Goal: Task Accomplishment & Management: Manage account settings

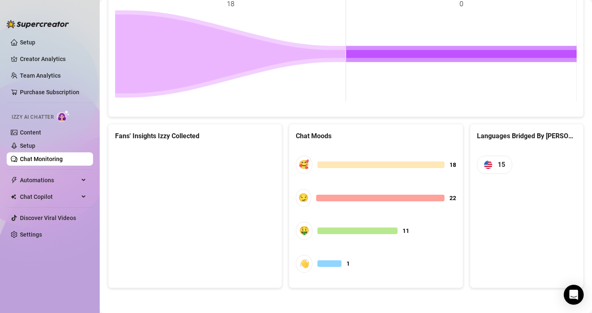
scroll to position [398, 0]
click at [21, 147] on link "Setup" at bounding box center [27, 145] width 15 height 7
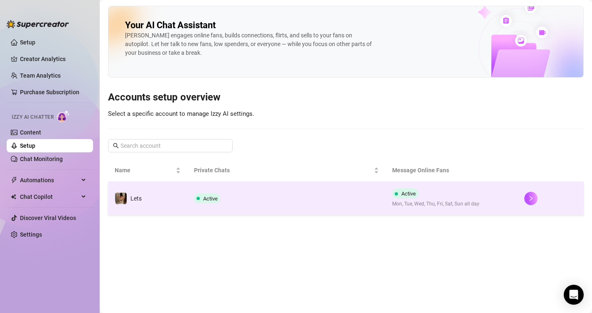
click at [221, 194] on div "Active" at bounding box center [208, 198] width 29 height 10
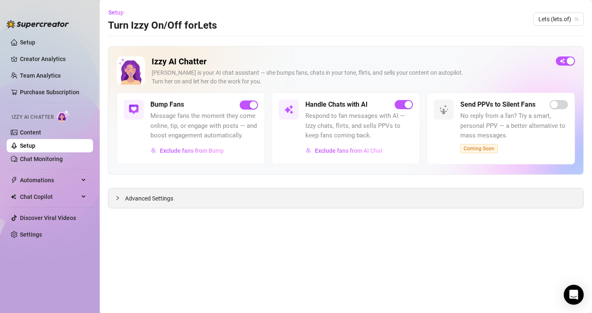
click at [119, 197] on icon "collapsed" at bounding box center [117, 198] width 5 height 5
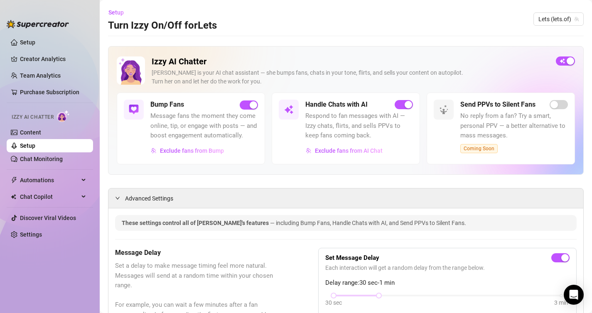
scroll to position [196, 0]
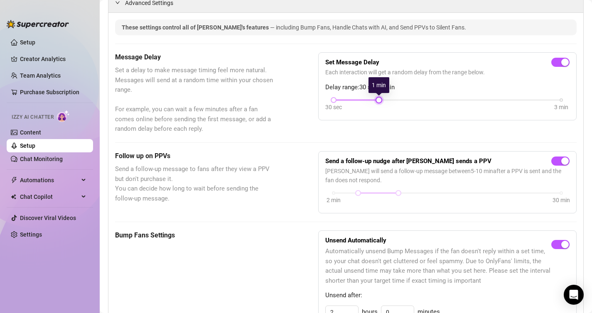
drag, startPoint x: 379, startPoint y: 100, endPoint x: 364, endPoint y: 101, distance: 15.0
click at [364, 101] on div "30 sec 3 min" at bounding box center [446, 99] width 227 height 3
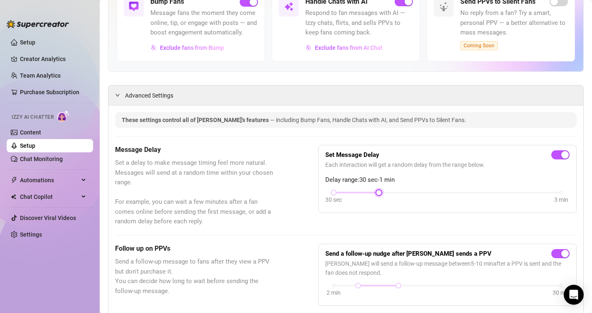
scroll to position [0, 0]
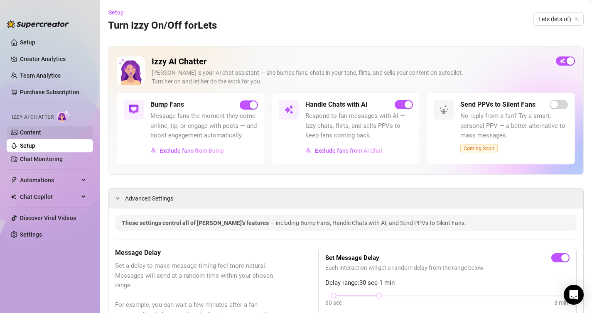
click at [33, 136] on link "Content" at bounding box center [30, 132] width 21 height 7
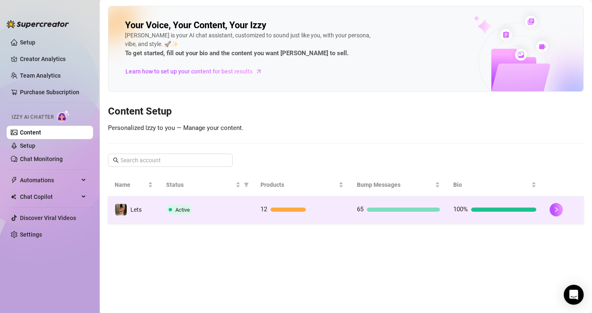
click at [186, 207] on span "Active" at bounding box center [182, 210] width 15 height 6
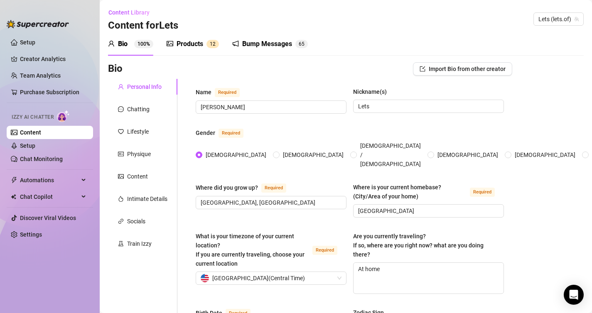
click at [264, 46] on div "Bump Messages" at bounding box center [267, 44] width 50 height 10
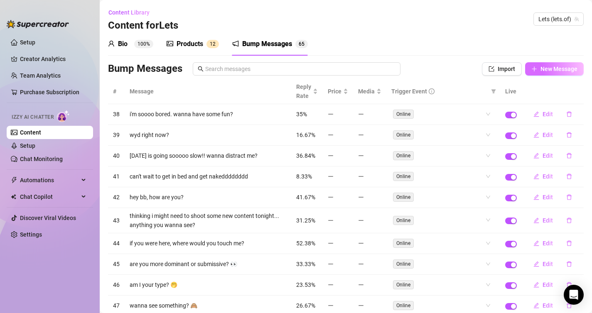
click at [544, 66] on span "New Message" at bounding box center [558, 69] width 37 height 7
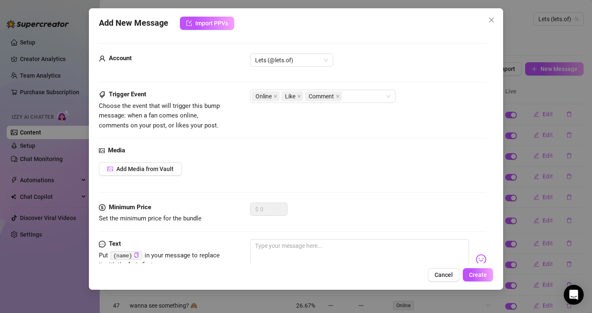
drag, startPoint x: 214, startPoint y: 23, endPoint x: 208, endPoint y: 158, distance: 135.4
click at [210, 157] on div "Add New Message Import PPVs Account Lets (@lets.of) Trigger Event Choose the ev…" at bounding box center [296, 148] width 414 height 281
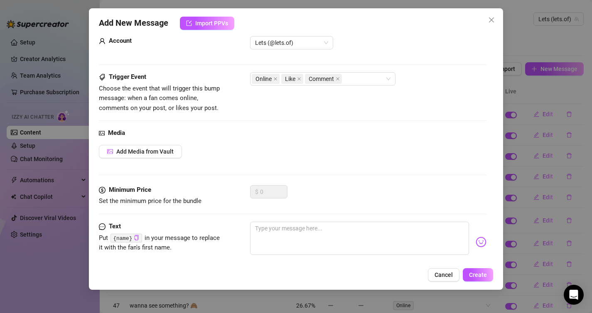
scroll to position [32, 0]
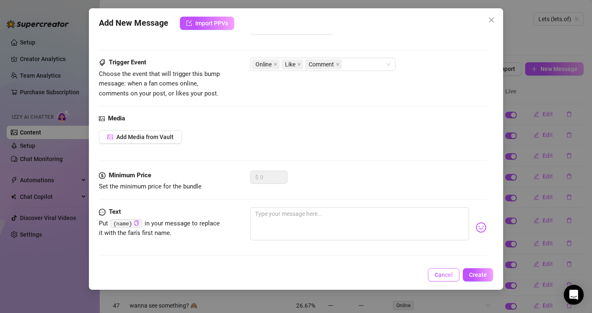
click at [440, 274] on span "Cancel" at bounding box center [443, 274] width 18 height 7
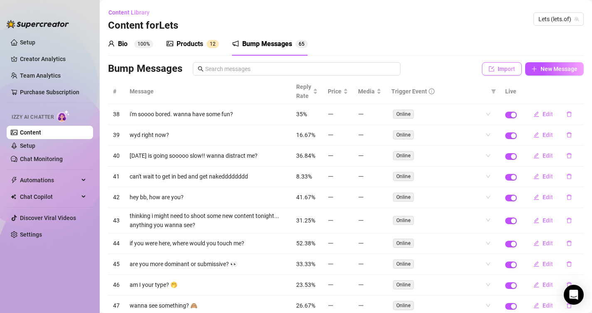
click at [494, 69] on icon "import" at bounding box center [491, 69] width 6 height 6
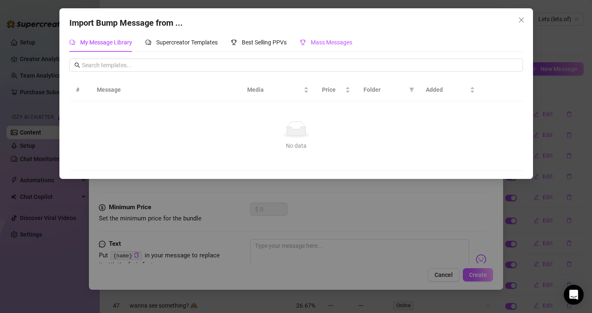
click at [318, 44] on span "Mass Messages" at bounding box center [331, 42] width 42 height 7
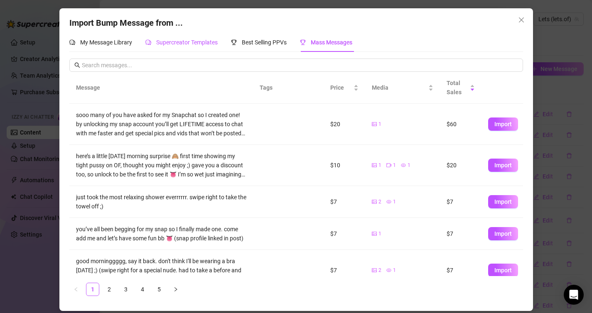
click at [194, 40] on span "Supercreator Templates" at bounding box center [186, 42] width 61 height 7
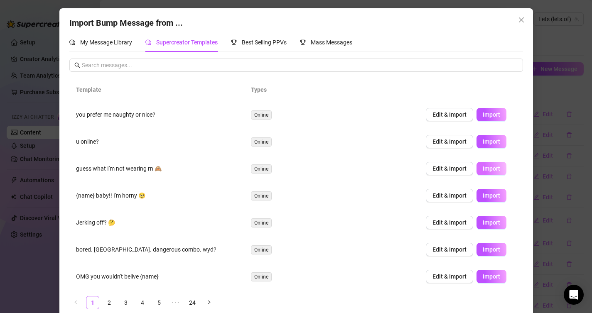
click at [489, 170] on span "Import" at bounding box center [490, 168] width 17 height 7
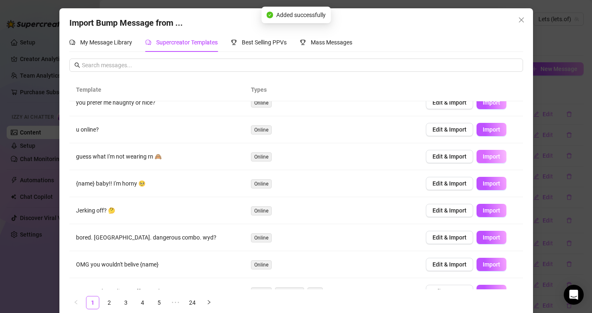
scroll to position [65, 0]
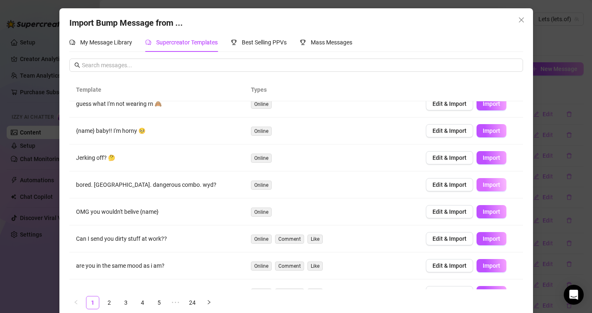
click at [488, 184] on span "Import" at bounding box center [490, 184] width 17 height 7
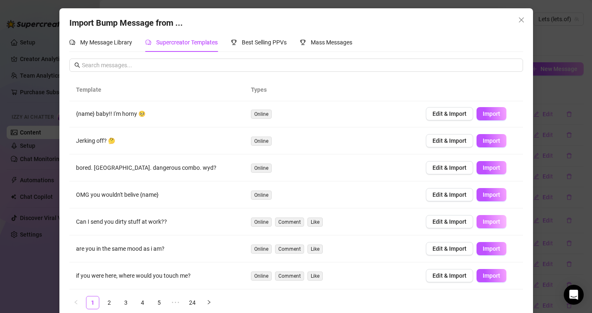
click at [488, 220] on span "Import" at bounding box center [490, 221] width 17 height 7
click at [149, 302] on ul "1 2 3 4 5 ••• 24" at bounding box center [295, 302] width 453 height 13
click at [143, 300] on link "4" at bounding box center [142, 302] width 12 height 12
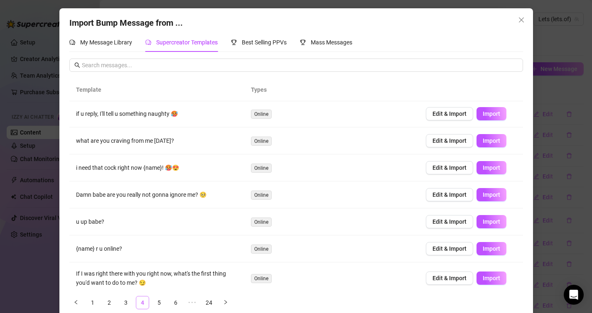
scroll to position [0, 0]
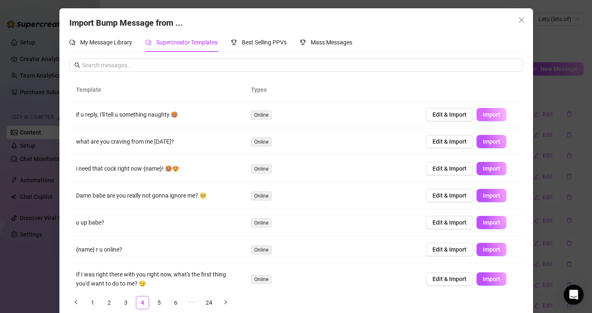
click at [490, 113] on span "Import" at bounding box center [490, 114] width 17 height 7
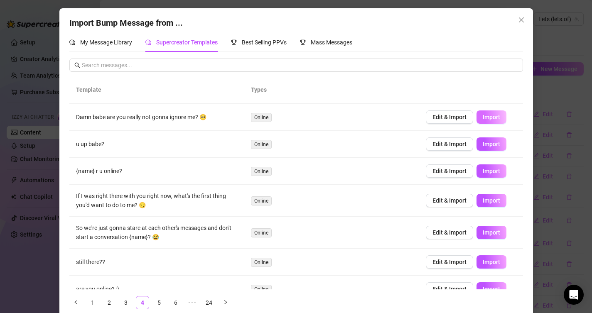
scroll to position [92, 0]
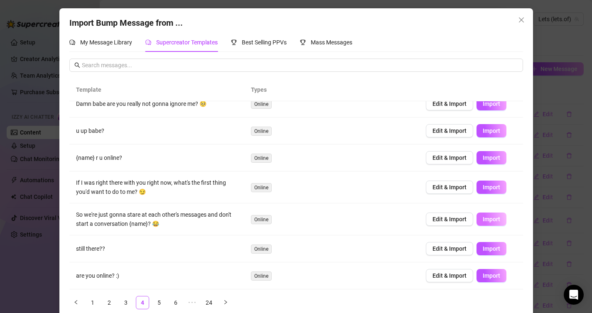
click at [494, 217] on span "Import" at bounding box center [490, 219] width 17 height 7
click at [159, 302] on link "5" at bounding box center [159, 302] width 12 height 12
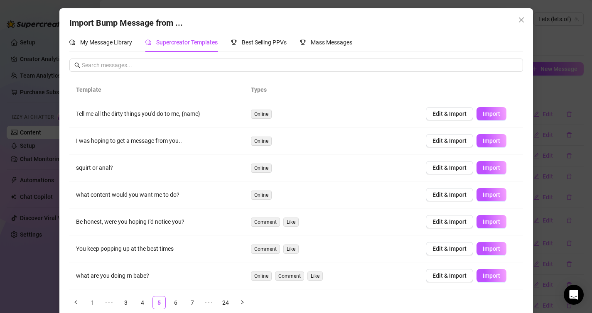
scroll to position [11, 0]
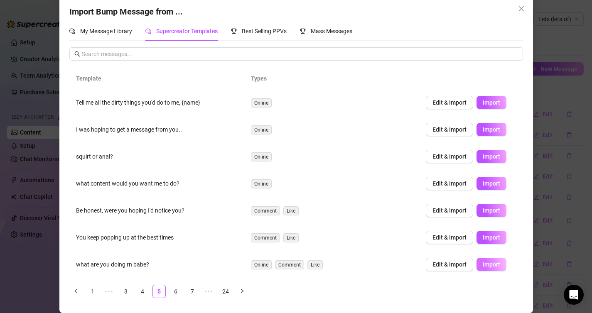
click at [485, 266] on span "Import" at bounding box center [490, 264] width 17 height 7
click at [174, 289] on link "6" at bounding box center [175, 291] width 12 height 12
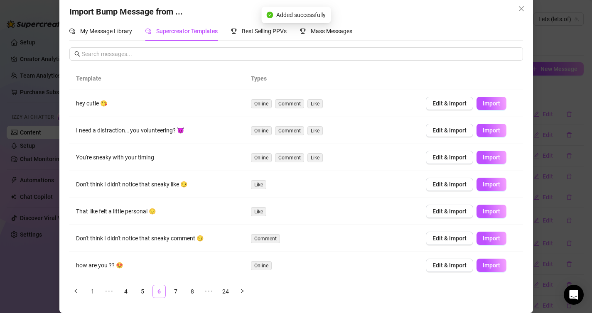
scroll to position [0, 0]
click at [489, 135] on button "Import" at bounding box center [491, 130] width 30 height 13
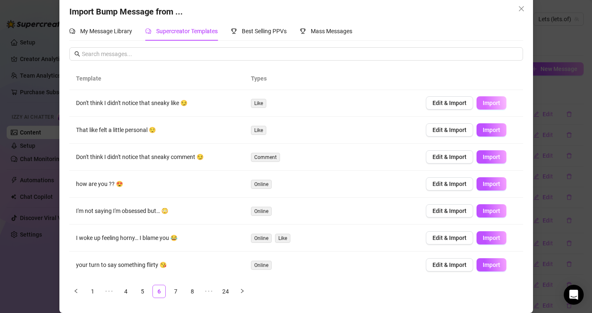
scroll to position [82, 0]
click at [171, 292] on link "7" at bounding box center [175, 291] width 12 height 12
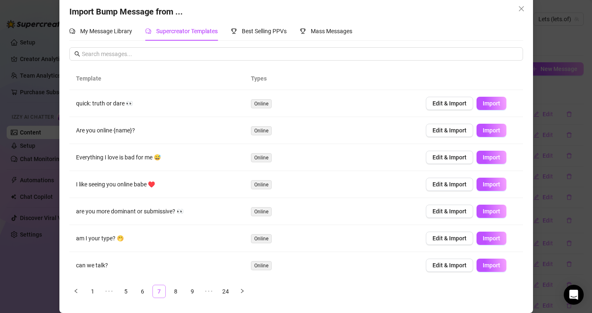
scroll to position [0, 0]
click at [501, 106] on button "Import" at bounding box center [491, 103] width 30 height 13
click at [487, 209] on span "Import" at bounding box center [490, 211] width 17 height 7
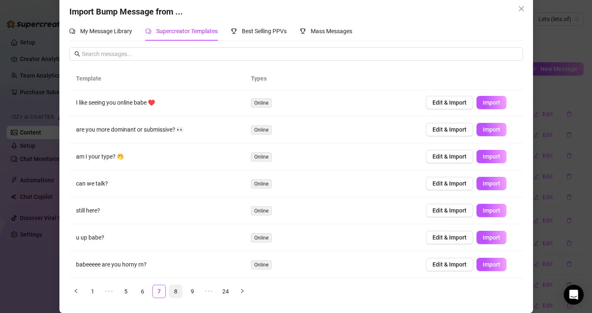
click at [177, 288] on link "8" at bounding box center [175, 291] width 12 height 12
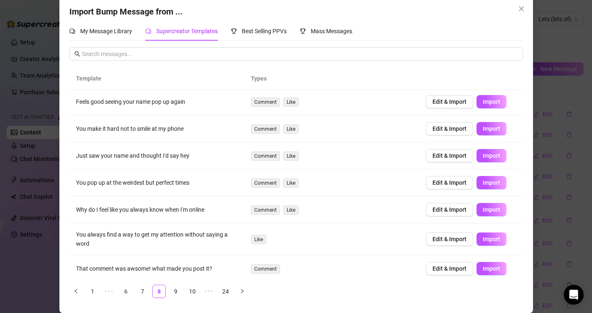
scroll to position [87, 0]
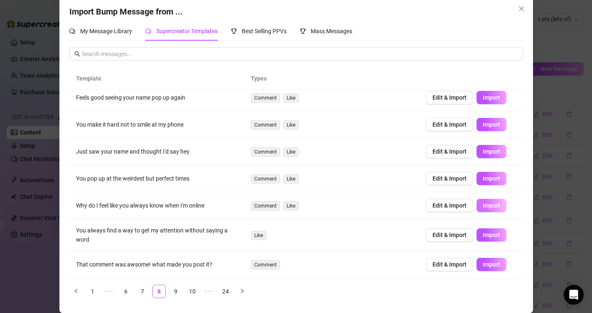
click at [482, 203] on span "Import" at bounding box center [490, 205] width 17 height 7
click at [176, 293] on link "9" at bounding box center [175, 291] width 12 height 12
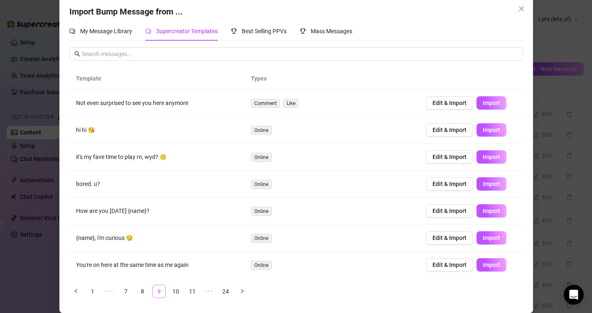
scroll to position [0, 0]
click at [492, 132] on span "Import" at bounding box center [490, 130] width 17 height 7
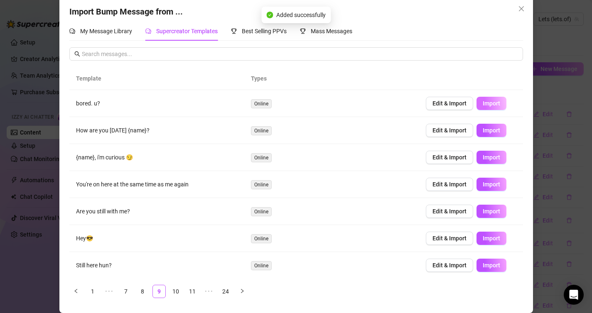
scroll to position [82, 0]
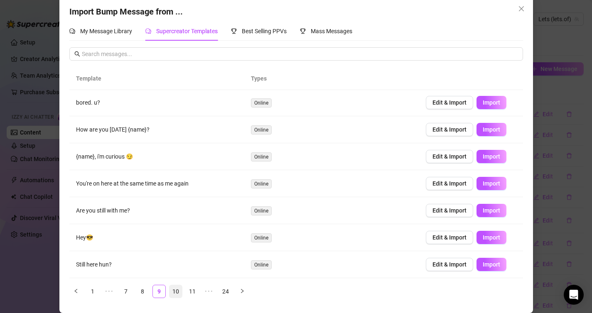
click at [172, 292] on link "10" at bounding box center [175, 291] width 12 height 12
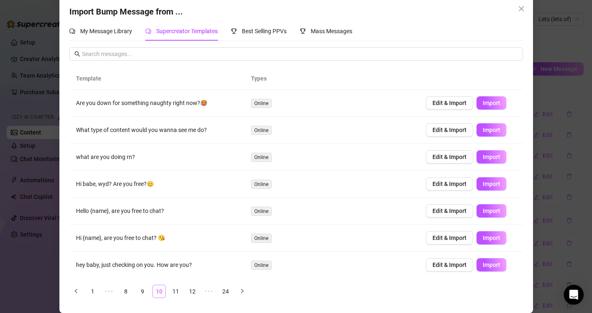
scroll to position [0, 0]
click at [498, 125] on button "Import" at bounding box center [491, 130] width 30 height 13
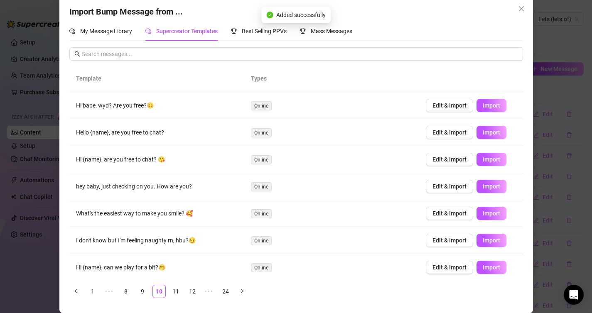
scroll to position [82, 0]
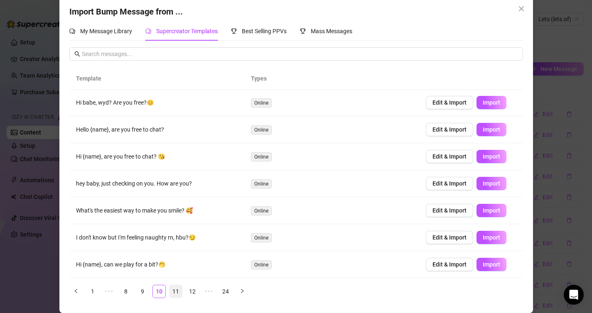
click at [172, 295] on link "11" at bounding box center [175, 291] width 12 height 12
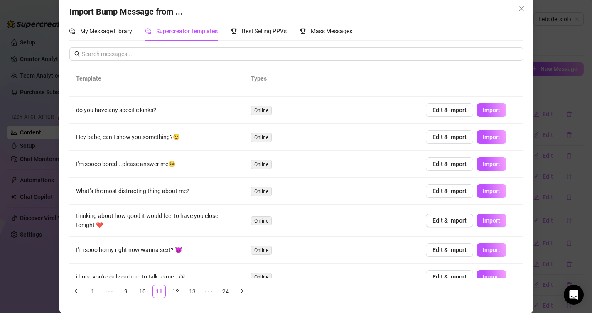
scroll to position [92, 0]
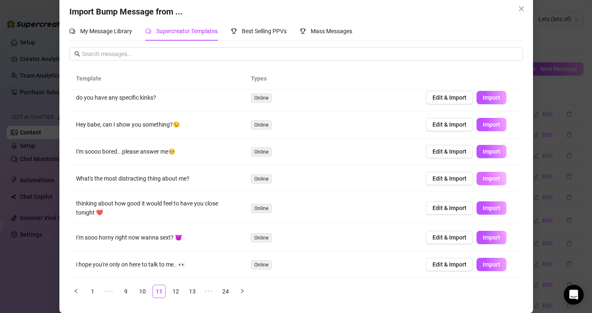
click at [499, 181] on span "Import" at bounding box center [490, 178] width 17 height 7
click at [176, 291] on link "12" at bounding box center [175, 291] width 12 height 12
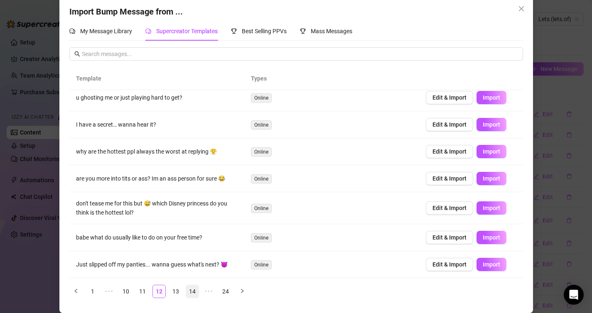
click at [191, 294] on link "14" at bounding box center [192, 291] width 12 height 12
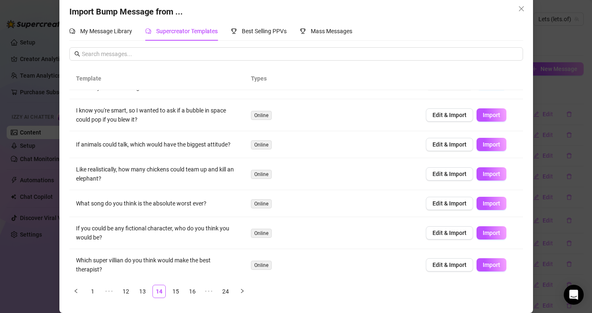
scroll to position [122, 0]
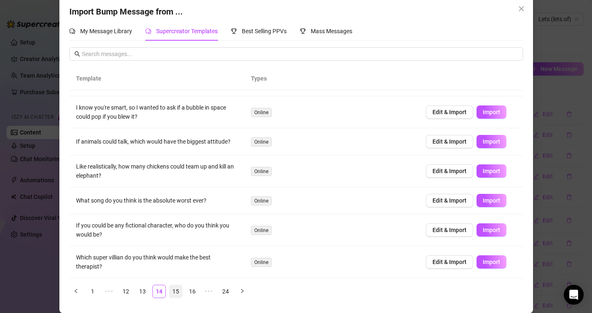
click at [176, 291] on link "15" at bounding box center [175, 291] width 12 height 12
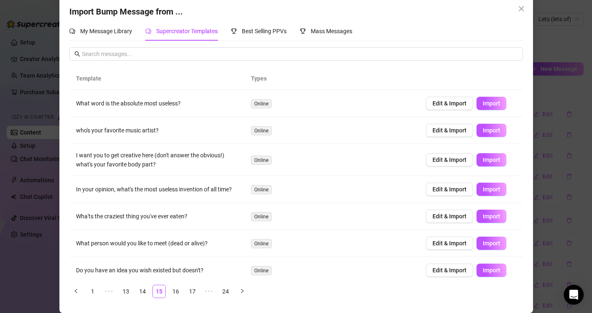
scroll to position [87, 0]
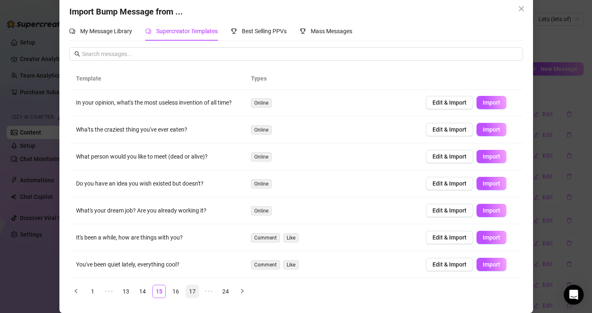
click at [189, 293] on link "17" at bounding box center [192, 291] width 12 height 12
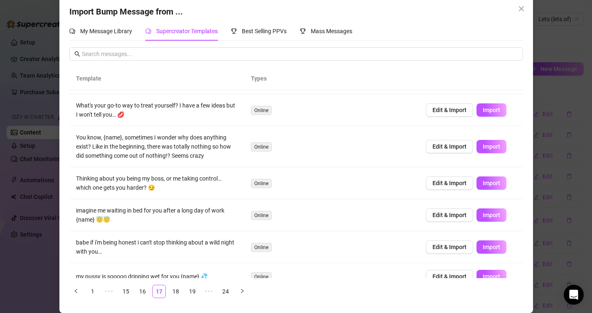
scroll to position [35, 0]
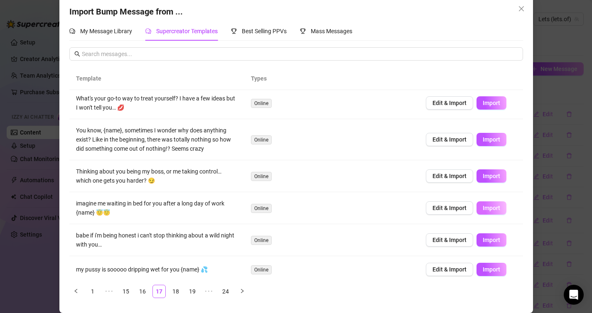
click at [496, 208] on span "Import" at bounding box center [490, 208] width 17 height 7
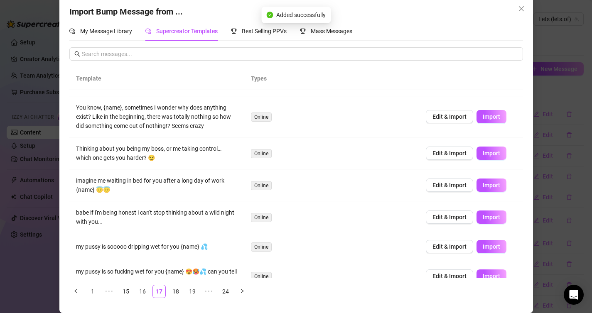
scroll to position [130, 0]
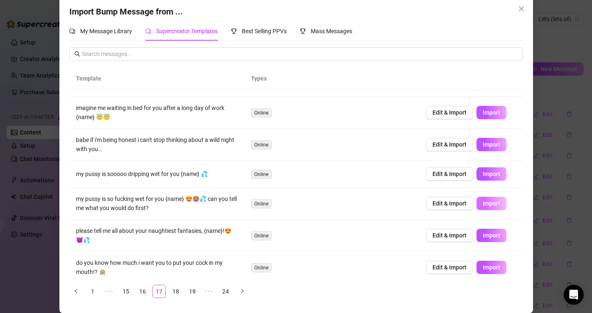
click at [489, 202] on span "Import" at bounding box center [490, 203] width 17 height 7
click at [488, 268] on span "Import" at bounding box center [490, 267] width 17 height 7
click at [193, 291] on link "19" at bounding box center [192, 291] width 12 height 12
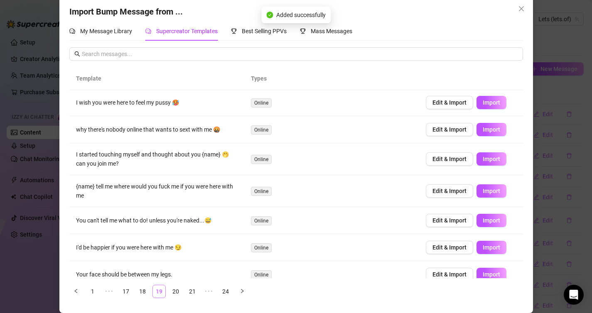
scroll to position [0, 0]
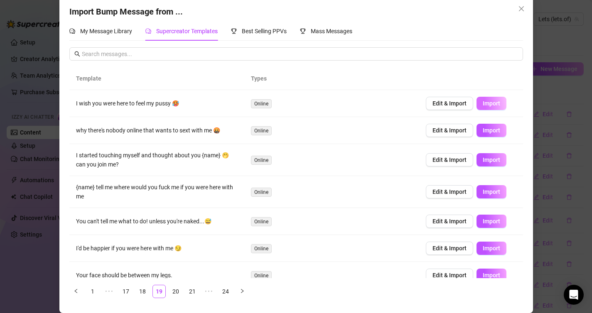
click at [490, 105] on span "Import" at bounding box center [490, 103] width 17 height 7
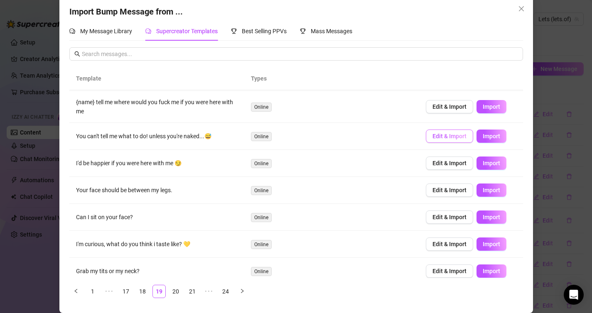
scroll to position [92, 0]
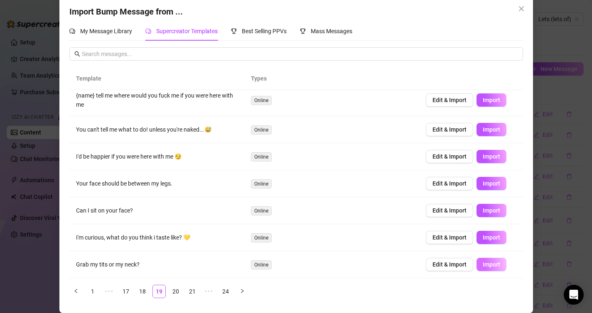
click at [483, 264] on span "Import" at bounding box center [490, 264] width 17 height 7
click at [188, 293] on link "21" at bounding box center [192, 291] width 12 height 12
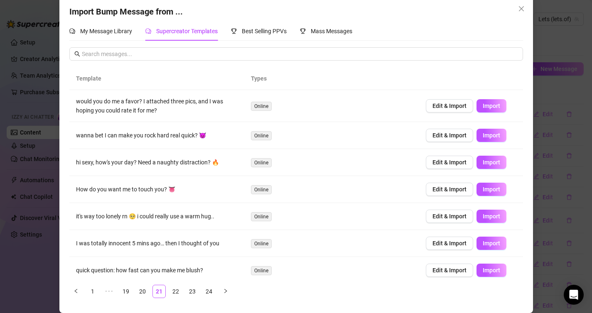
scroll to position [10, 0]
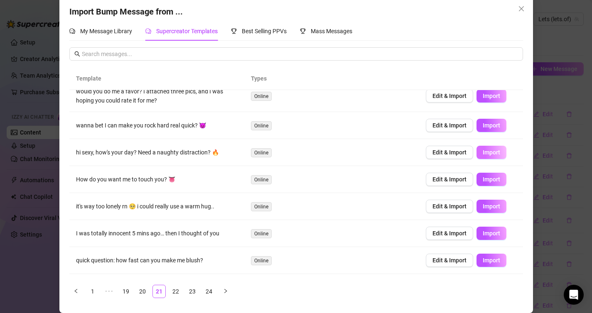
click at [498, 155] on span "Import" at bounding box center [490, 152] width 17 height 7
type textarea "hi sexy, how's your day? Need a naughty distraction? 🔥"
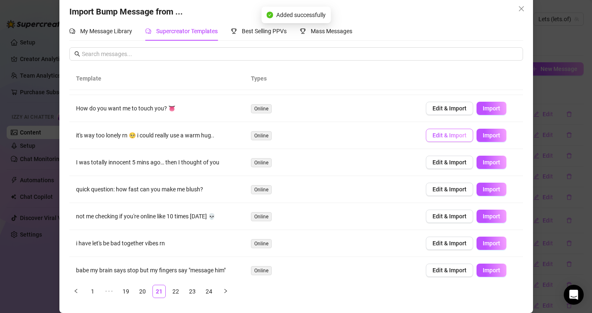
scroll to position [87, 0]
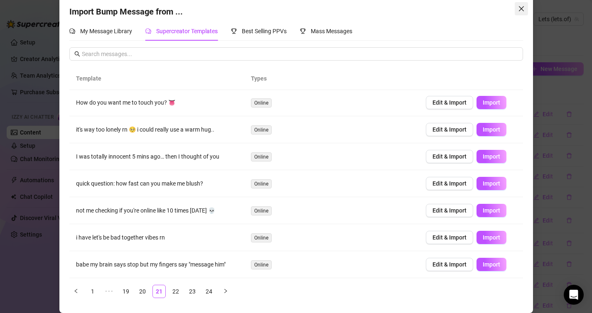
click at [520, 7] on icon "close" at bounding box center [520, 8] width 5 height 5
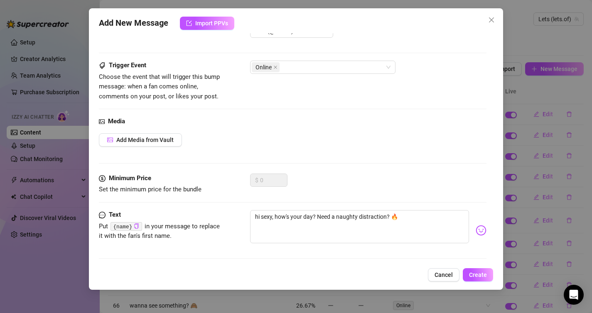
scroll to position [32, 0]
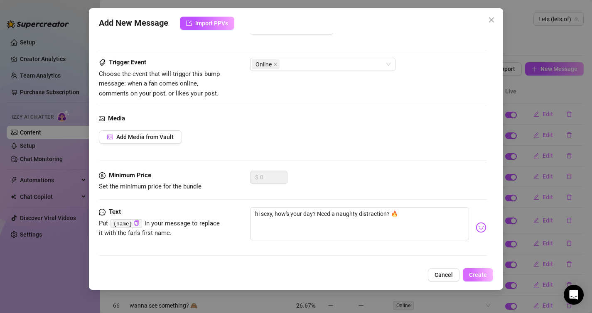
click at [473, 276] on span "Create" at bounding box center [478, 274] width 18 height 7
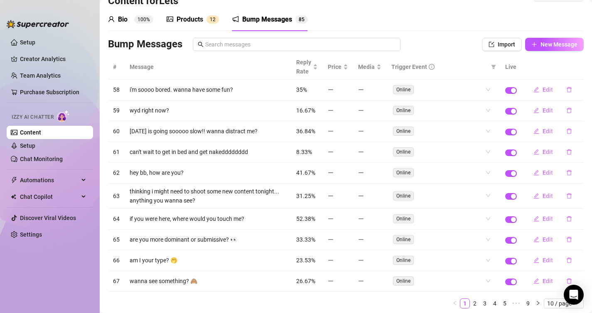
scroll to position [0, 0]
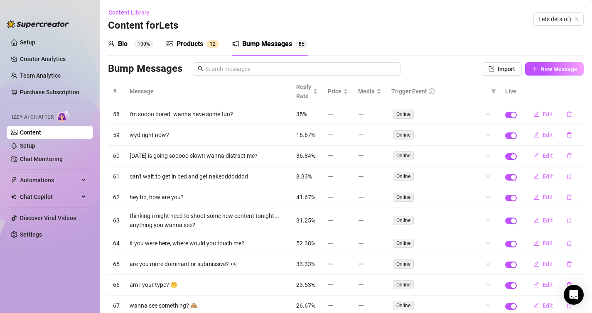
click at [200, 40] on div "Products" at bounding box center [189, 44] width 27 height 10
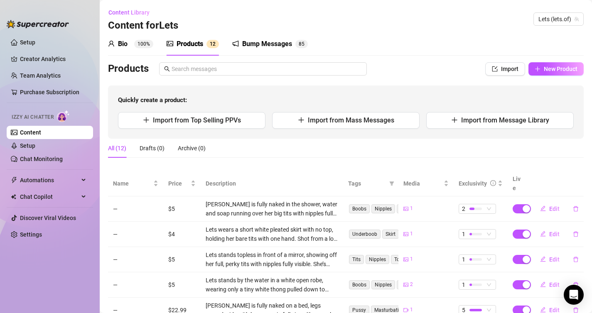
click at [128, 45] on div "Bio 100%" at bounding box center [130, 44] width 45 height 10
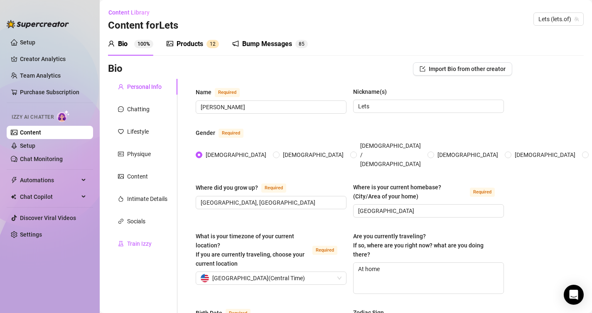
click at [137, 241] on div "Train Izzy" at bounding box center [139, 243] width 24 height 9
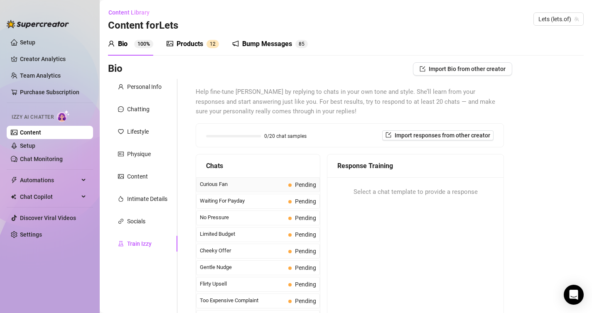
click at [251, 185] on span "Curious Fan" at bounding box center [242, 184] width 85 height 8
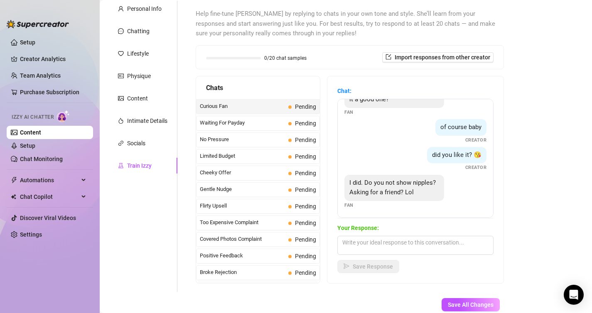
scroll to position [25, 0]
click at [386, 249] on textarea at bounding box center [415, 245] width 156 height 19
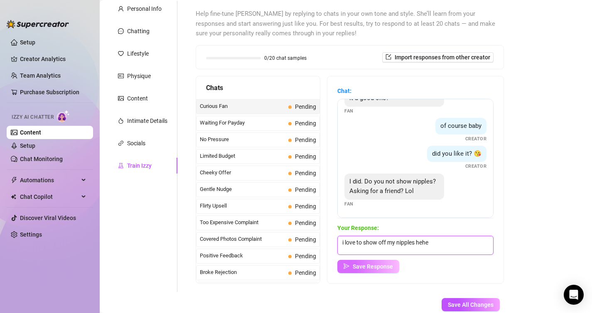
type textarea "i love to show off my nipples hehe"
click at [368, 266] on span "Save Response" at bounding box center [372, 266] width 40 height 7
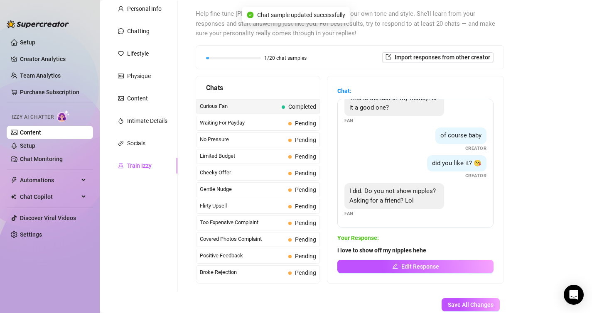
scroll to position [15, 0]
click at [242, 122] on span "Waiting For Payday" at bounding box center [242, 123] width 85 height 8
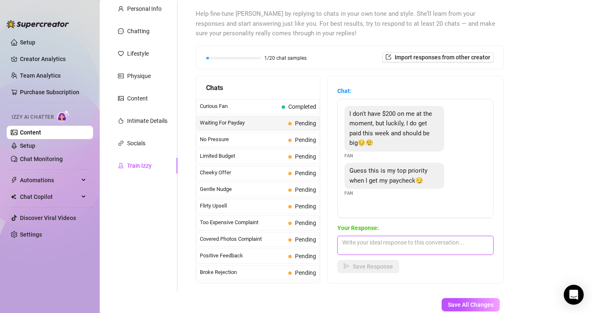
click at [369, 242] on textarea at bounding box center [415, 245] width 156 height 19
type textarea "hehe that's ok, you better come back so we can have some funnnnn"
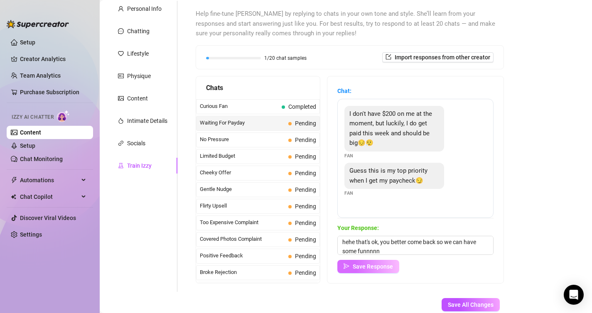
click at [359, 266] on span "Save Response" at bounding box center [372, 266] width 40 height 7
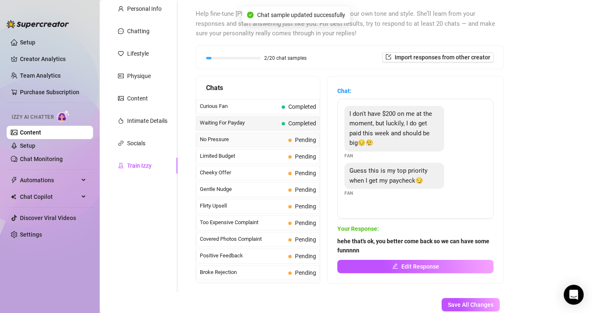
click at [262, 139] on span "No Pressure" at bounding box center [242, 139] width 85 height 8
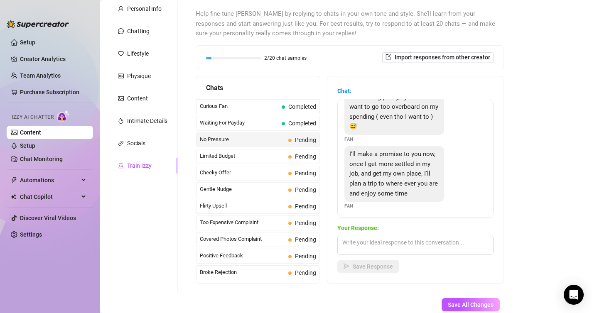
scroll to position [86, 0]
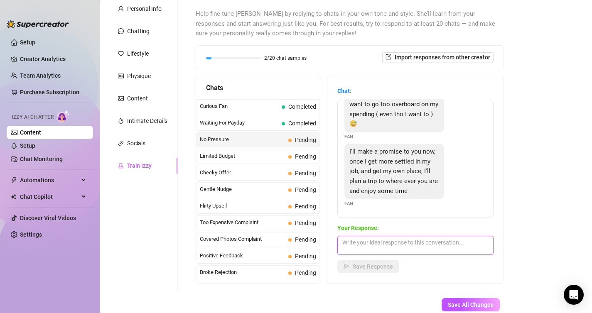
click at [383, 244] on textarea at bounding box center [415, 245] width 156 height 19
type textarea "awwww you're so sweet. i love that in a man"
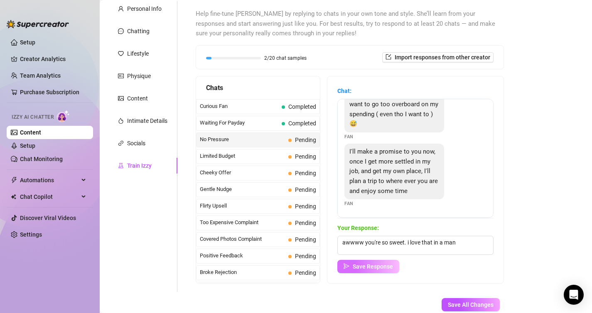
click at [363, 266] on span "Save Response" at bounding box center [372, 266] width 40 height 7
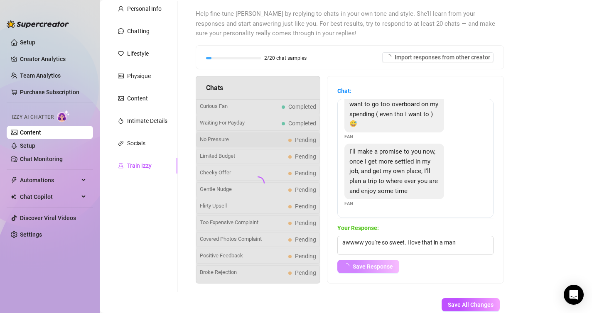
scroll to position [76, 0]
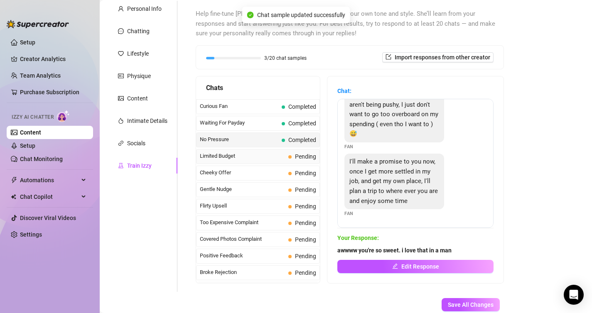
click at [252, 152] on span "Limited Budget" at bounding box center [242, 156] width 85 height 8
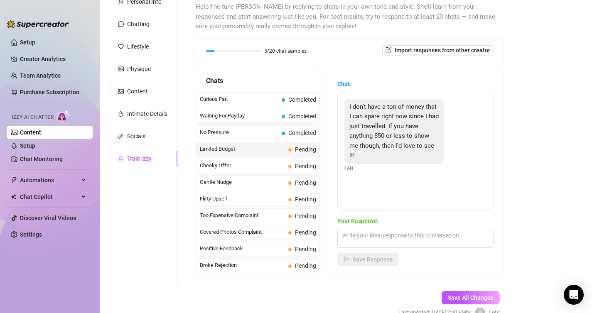
scroll to position [88, 0]
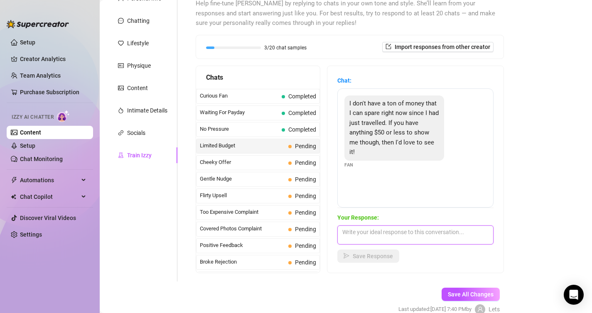
click at [362, 232] on textarea at bounding box center [415, 234] width 156 height 19
type textarea "duhhh i def do! I'm not trying to bankrupt you ;)"
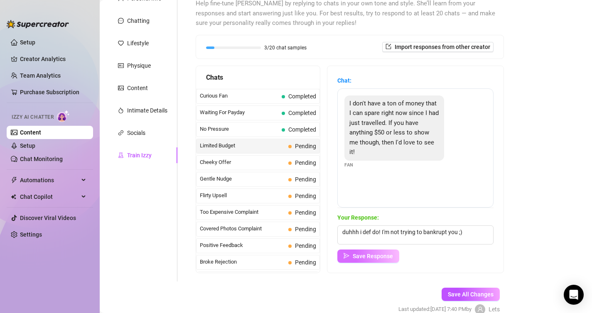
click at [345, 256] on icon "send" at bounding box center [346, 256] width 6 height 6
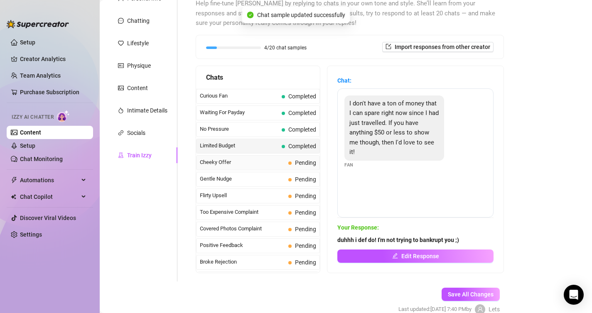
click at [265, 165] on span "Cheeky Offer" at bounding box center [242, 162] width 85 height 8
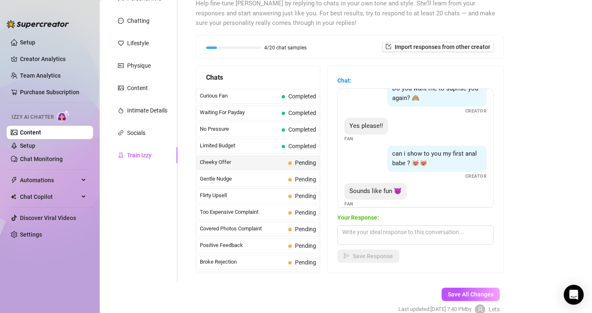
scroll to position [146, 0]
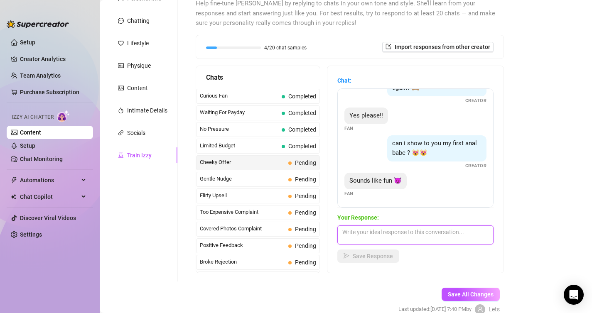
click at [362, 230] on textarea at bounding box center [415, 234] width 156 height 19
type textarea "i'm nothing if not fun hehe"
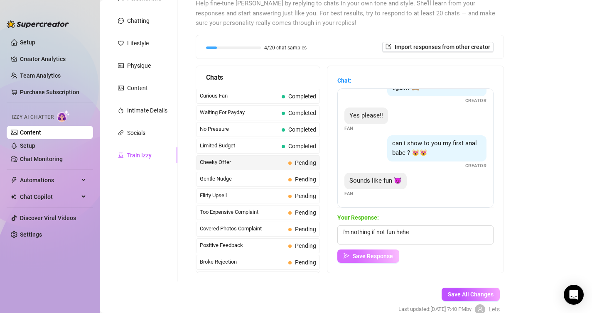
click at [359, 254] on span "Save Response" at bounding box center [372, 256] width 40 height 7
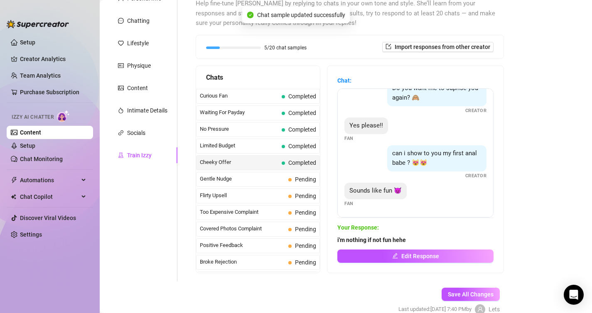
scroll to position [136, 0]
click at [261, 180] on span "Gentle Nudge" at bounding box center [242, 179] width 85 height 8
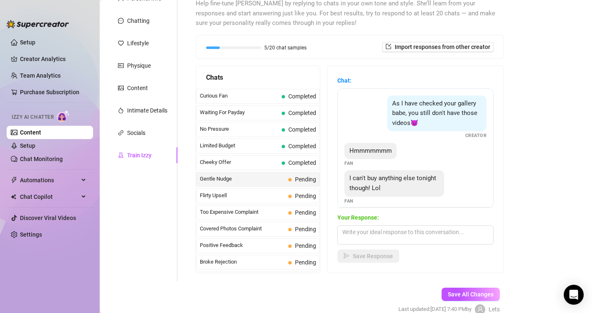
scroll to position [7, 0]
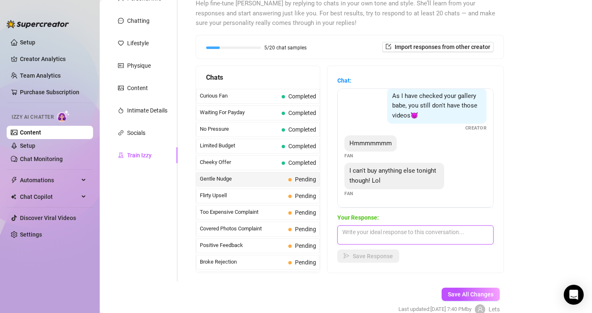
click at [361, 233] on textarea at bounding box center [415, 234] width 156 height 19
type textarea "awww that's ok, i just thought you would enjoy hehe"
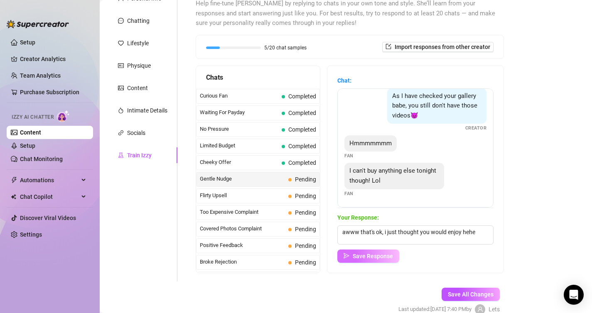
click at [365, 261] on button "Save Response" at bounding box center [368, 255] width 62 height 13
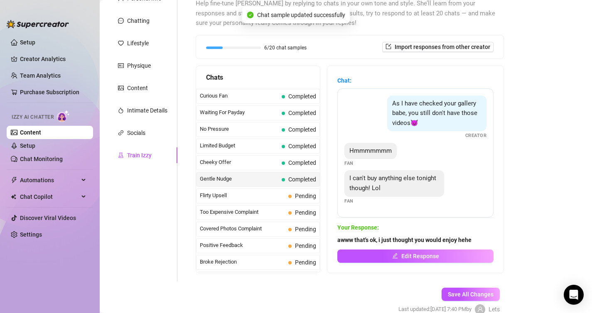
scroll to position [0, 0]
click at [257, 198] on span "Flirty Upsell" at bounding box center [242, 195] width 85 height 8
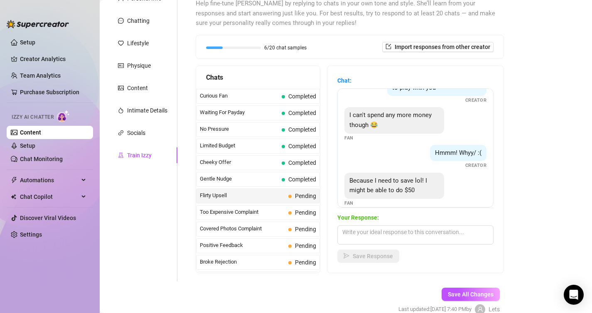
scroll to position [241, 0]
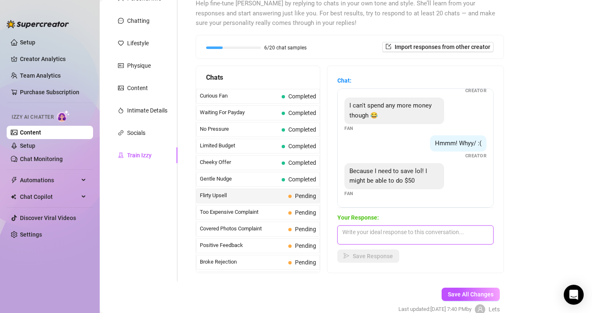
click at [362, 233] on textarea at bounding box center [415, 234] width 156 height 19
type textarea "I can def blow your mind for that budget hehe"
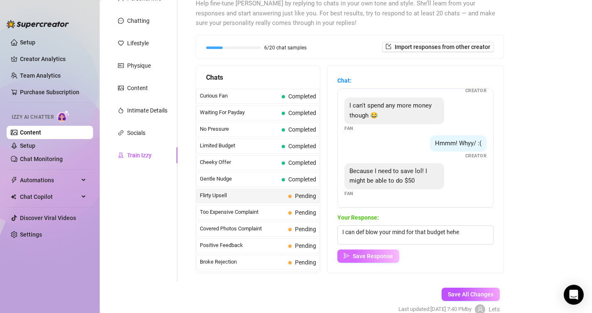
click at [363, 257] on span "Save Response" at bounding box center [372, 256] width 40 height 7
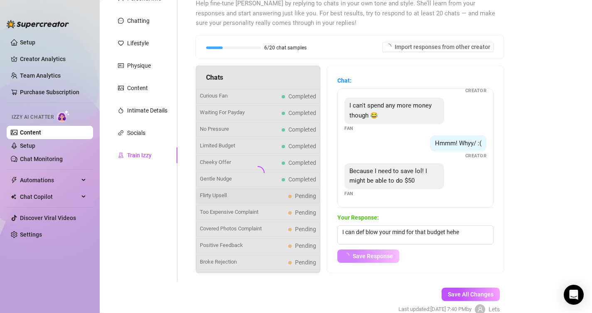
scroll to position [231, 0]
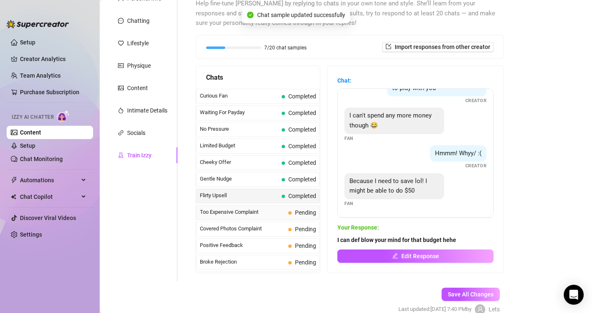
click at [243, 212] on span "Too Expensive Complaint" at bounding box center [242, 212] width 85 height 8
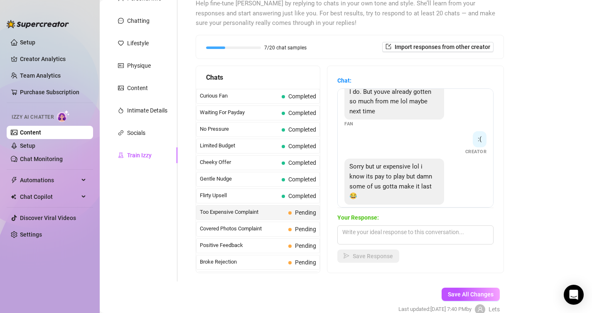
scroll to position [186, 0]
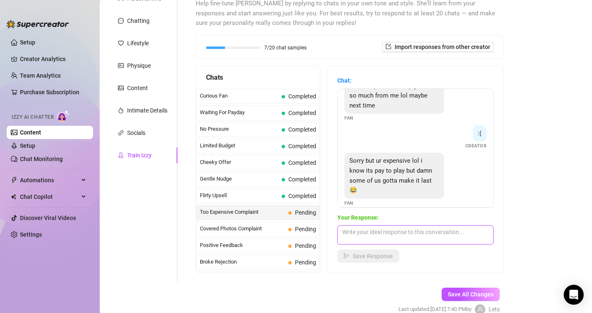
click at [380, 230] on textarea at bounding box center [415, 234] width 156 height 19
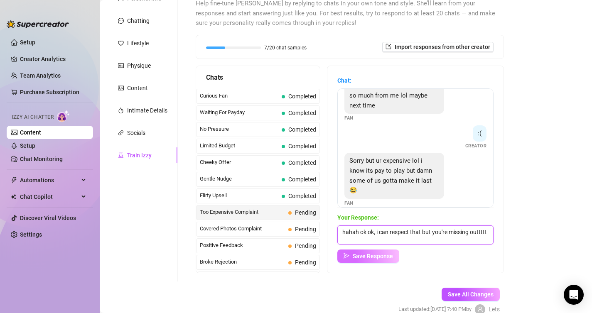
type textarea "hahah ok ok, i can respect that but you're missing outtttt"
click at [388, 257] on span "Save Response" at bounding box center [372, 256] width 40 height 7
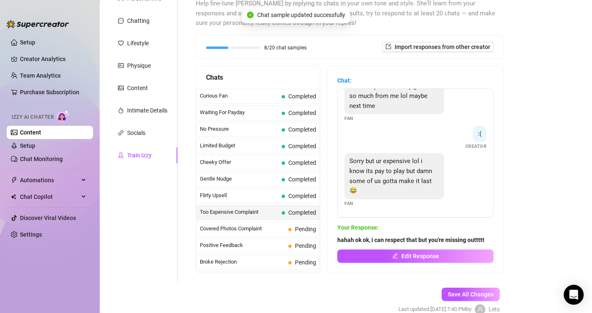
scroll to position [176, 0]
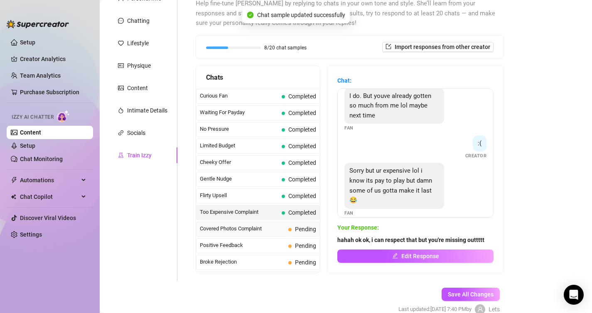
click at [257, 232] on span "Covered Photos Complaint" at bounding box center [242, 229] width 85 height 8
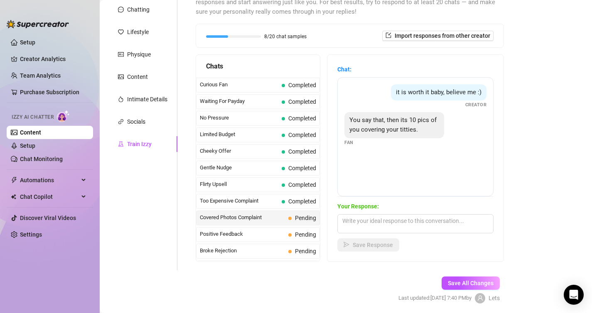
scroll to position [104, 0]
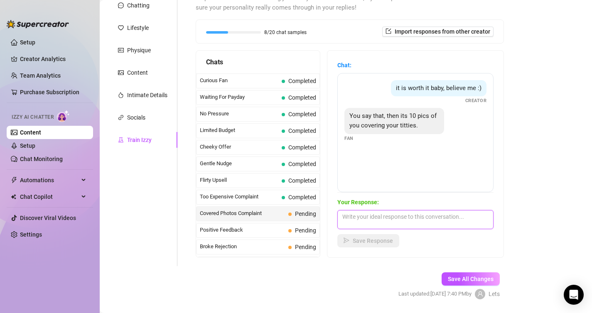
click at [362, 214] on textarea at bounding box center [415, 219] width 156 height 19
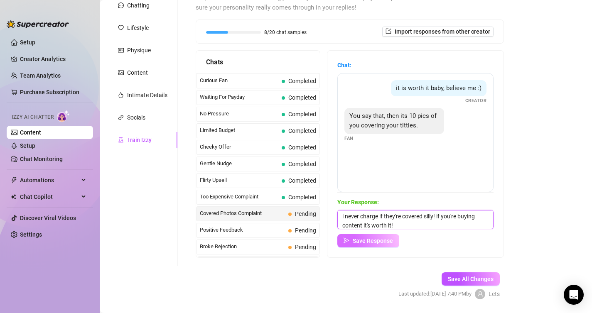
type textarea "i never charge if they're covered silly! if you're buying content it's worth it!"
click at [363, 238] on span "Save Response" at bounding box center [372, 240] width 40 height 7
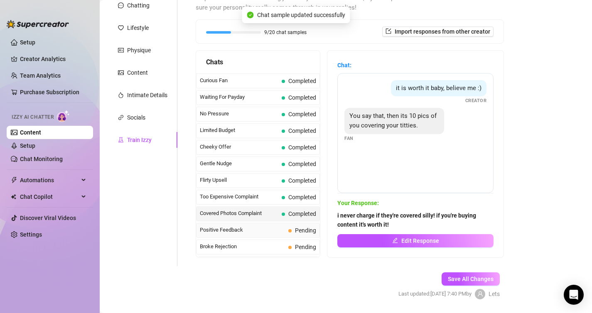
click at [279, 231] on span "Positive Feedback" at bounding box center [242, 230] width 85 height 8
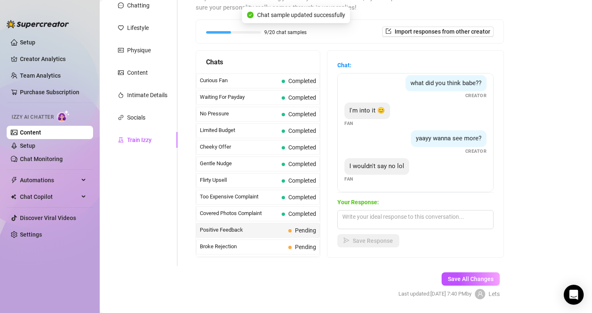
scroll to position [34, 0]
click at [367, 224] on textarea at bounding box center [415, 219] width 156 height 19
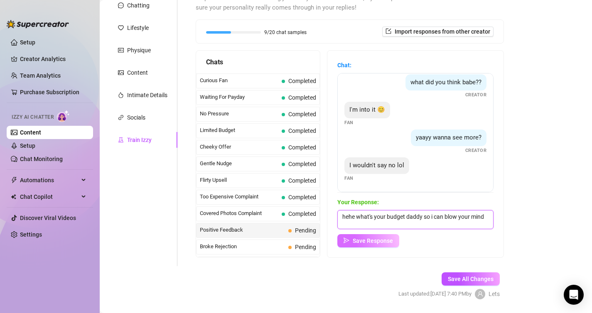
type textarea "hehe what's your budget daddy so i can blow your mind"
click at [375, 243] on span "Save Response" at bounding box center [372, 240] width 40 height 7
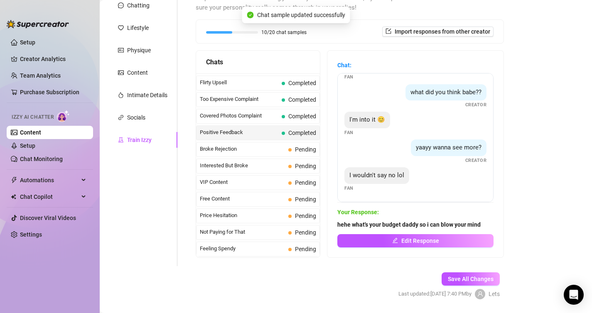
scroll to position [108, 0]
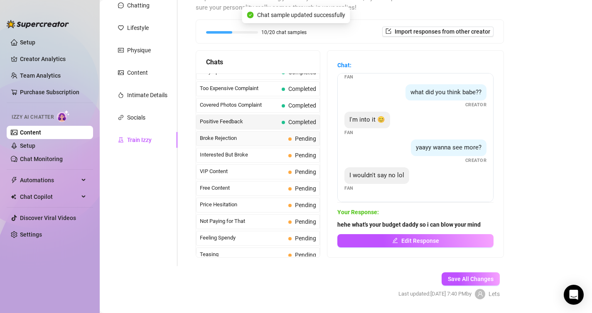
click at [244, 142] on span "Broke Rejection" at bounding box center [242, 138] width 85 height 8
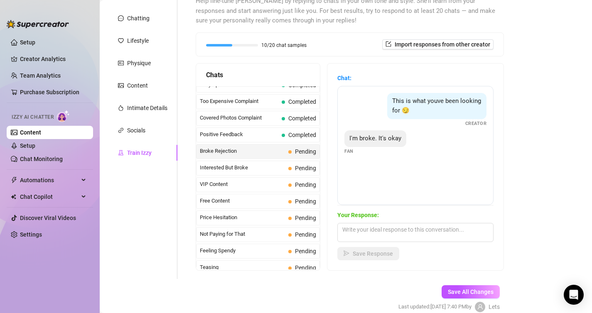
scroll to position [95, 0]
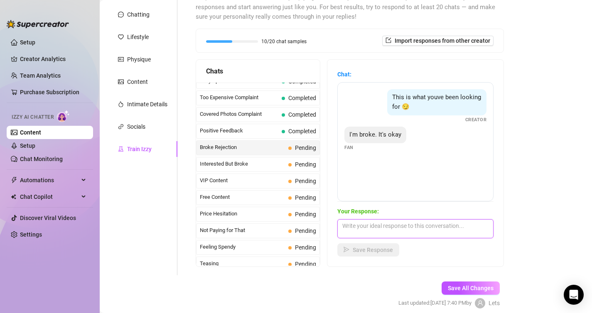
click at [374, 231] on textarea at bounding box center [415, 228] width 156 height 19
type textarea "well what's your budget, i can work with you!"
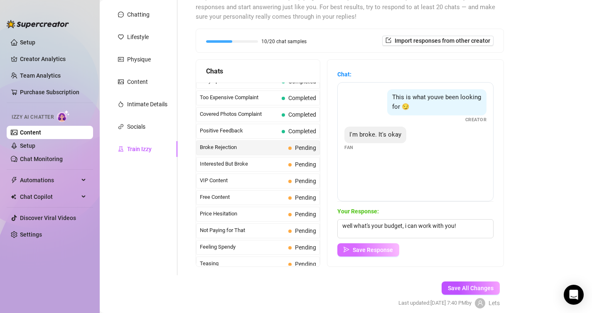
click at [380, 248] on span "Save Response" at bounding box center [372, 250] width 40 height 7
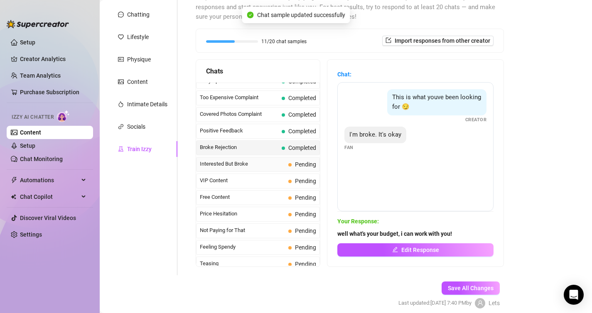
click at [259, 166] on span "Interested But Broke" at bounding box center [242, 164] width 85 height 8
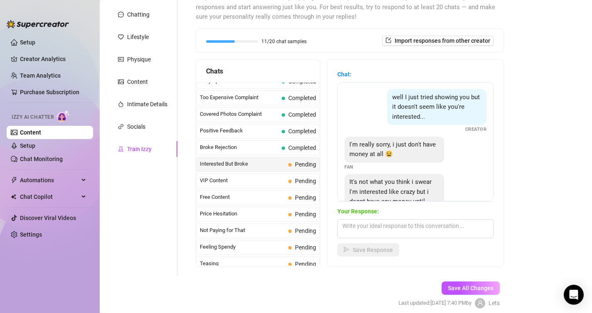
scroll to position [37, 0]
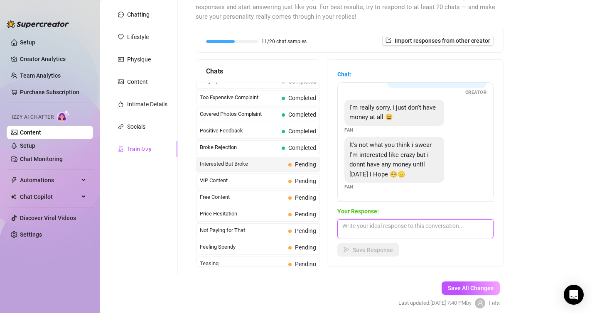
click at [361, 228] on textarea at bounding box center [415, 228] width 156 height 19
type textarea "awww that's ok, well you better be back then ;)"
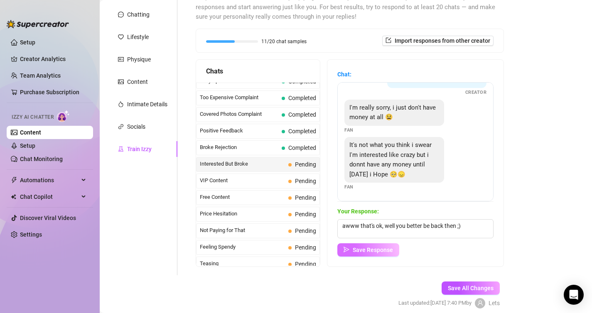
click at [362, 251] on span "Save Response" at bounding box center [372, 250] width 40 height 7
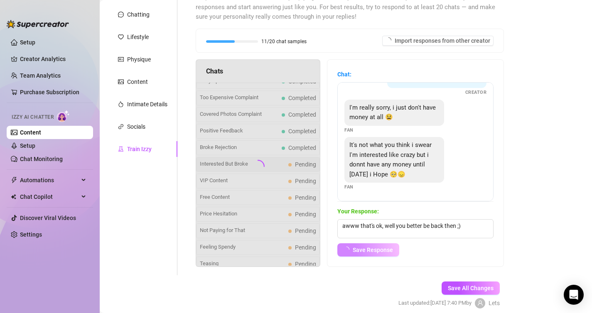
scroll to position [27, 0]
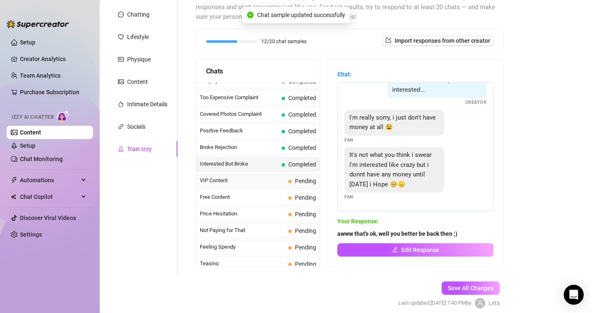
click at [249, 180] on span "VIP Content" at bounding box center [242, 180] width 85 height 8
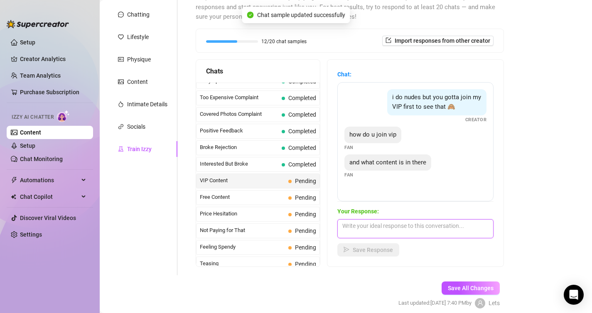
click at [360, 230] on textarea at bounding box center [415, 228] width 156 height 19
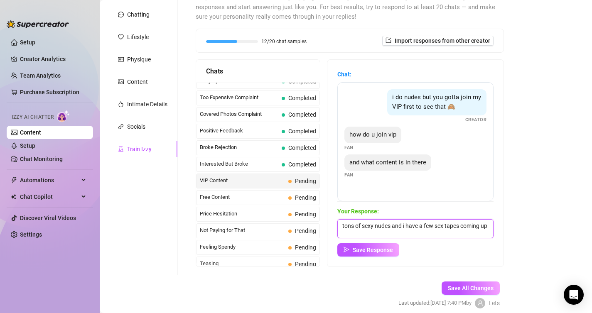
scroll to position [0, 0]
click at [390, 226] on textarea "tons of sexy nudes and i have a few sex tapes coming up!" at bounding box center [415, 228] width 156 height 19
type textarea "tons of sexy nudes and pussy play and i have a few sex tapes coming up!"
click at [374, 250] on span "Save Response" at bounding box center [372, 250] width 40 height 7
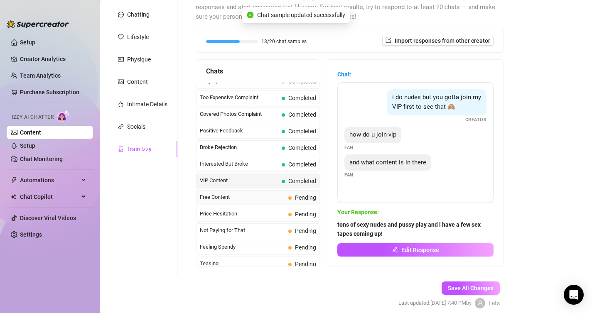
click at [259, 196] on span "Free Content" at bounding box center [242, 197] width 85 height 8
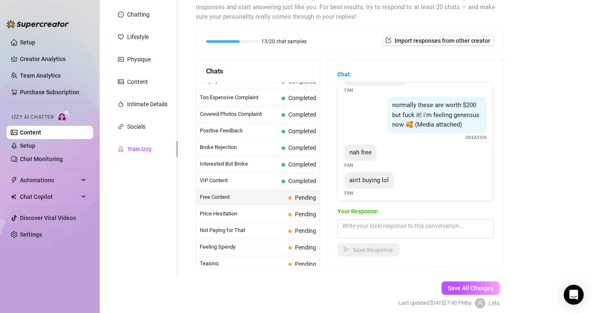
scroll to position [81, 0]
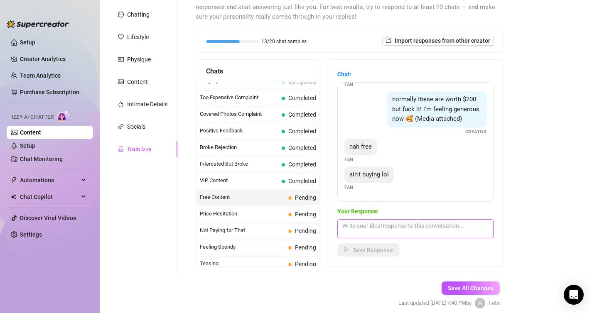
click at [366, 226] on textarea at bounding box center [415, 228] width 156 height 19
type textarea "your loss bb. it's pay to play around here!"
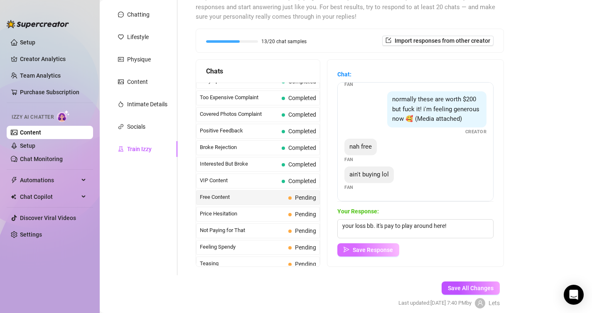
click at [360, 248] on span "Save Response" at bounding box center [372, 250] width 40 height 7
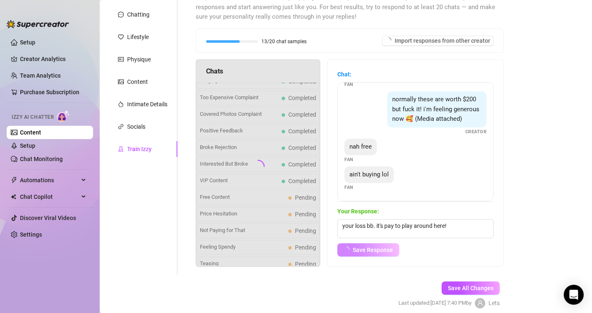
scroll to position [71, 0]
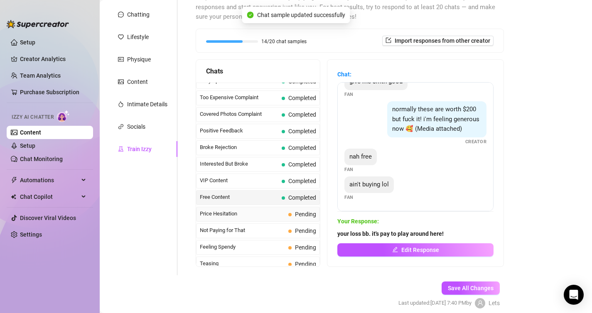
click at [249, 212] on span "Price Hesitation" at bounding box center [242, 214] width 85 height 8
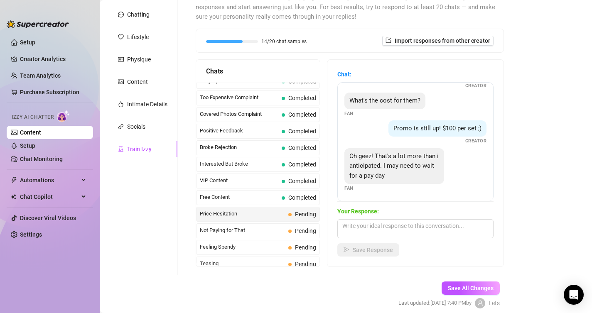
scroll to position [35, 0]
click at [353, 233] on textarea at bounding box center [415, 228] width 156 height 19
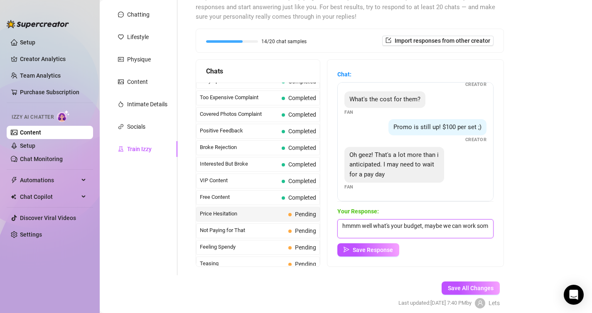
scroll to position [0, 0]
type textarea "hmmm well what's your budget, maybe we can work something out ;)"
click at [357, 249] on span "Save Response" at bounding box center [372, 250] width 40 height 7
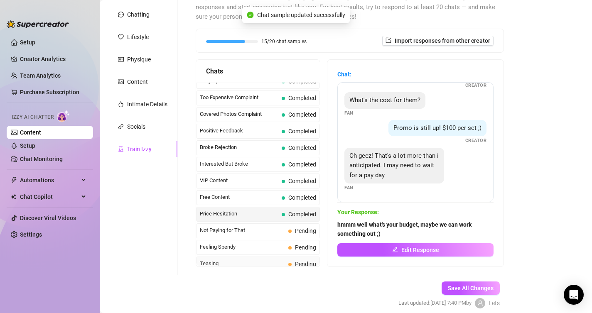
scroll to position [34, 0]
click at [254, 233] on span "Not Paying for That" at bounding box center [242, 230] width 85 height 8
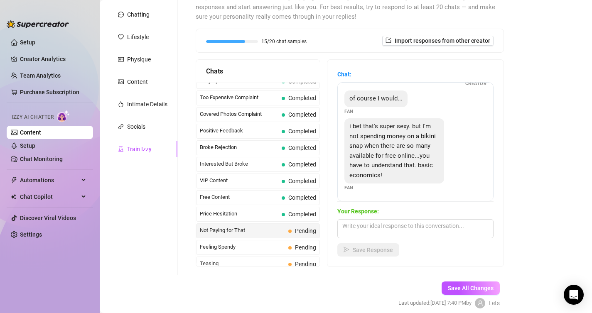
scroll to position [56, 0]
click at [368, 222] on textarea at bounding box center [415, 228] width 156 height 19
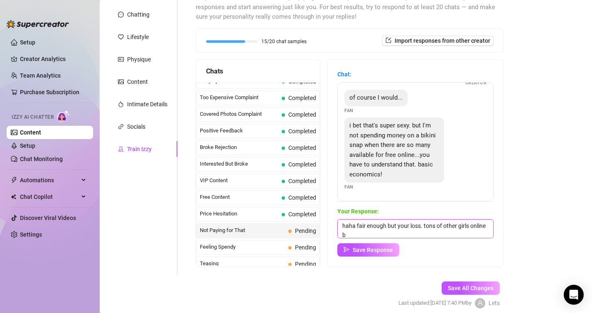
scroll to position [0, 0]
type textarea "haha fair enough but your loss. tons of other girls online but none of them are…"
click at [369, 249] on span "Save Response" at bounding box center [372, 250] width 40 height 7
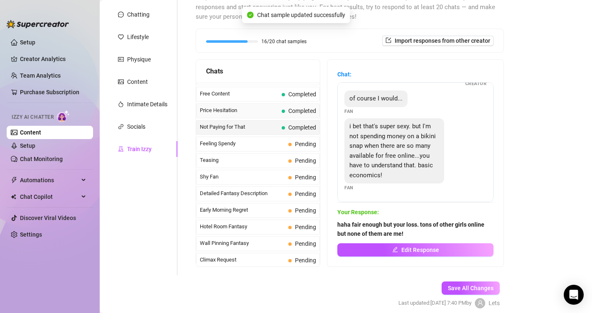
scroll to position [220, 0]
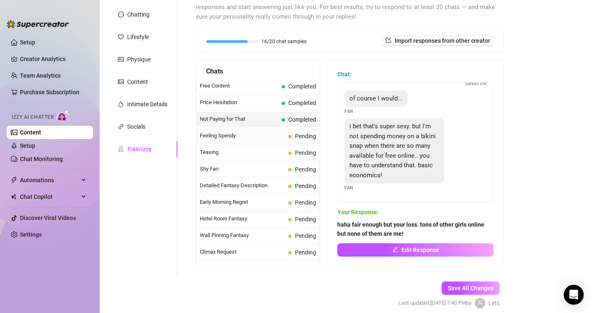
click at [232, 137] on span "Feeling Spendy" at bounding box center [242, 136] width 85 height 8
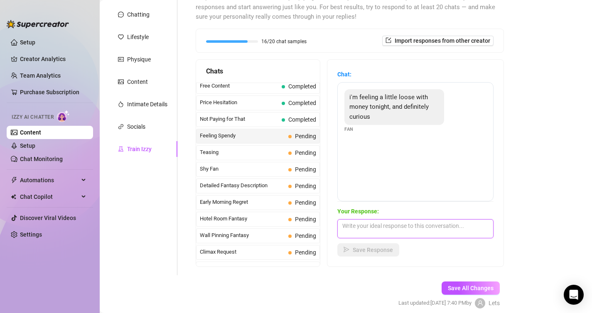
click at [366, 224] on textarea at bounding box center [415, 228] width 156 height 19
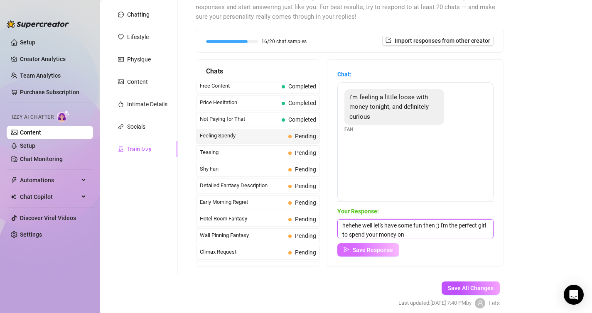
type textarea "hehehe well let's have some fun then ;) i'm the perfect girl to spend your mone…"
click at [382, 253] on span "Save Response" at bounding box center [372, 250] width 40 height 7
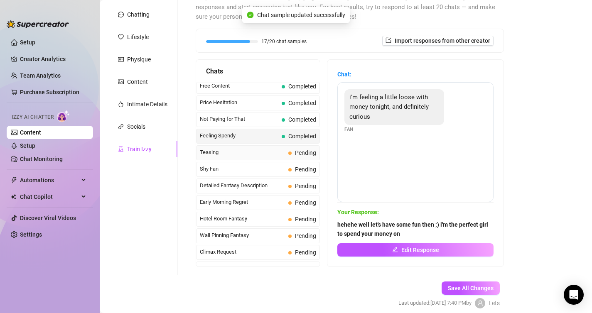
click at [211, 152] on span "Teasing" at bounding box center [242, 152] width 85 height 8
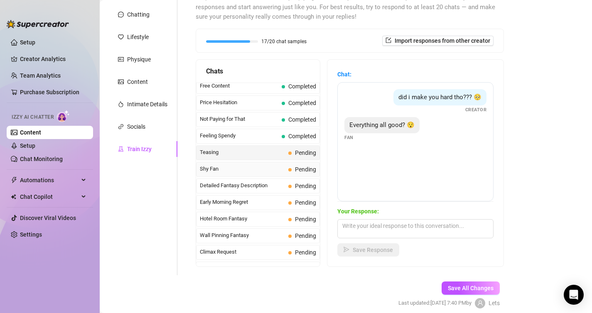
click at [246, 166] on span "Shy Fan" at bounding box center [242, 169] width 85 height 8
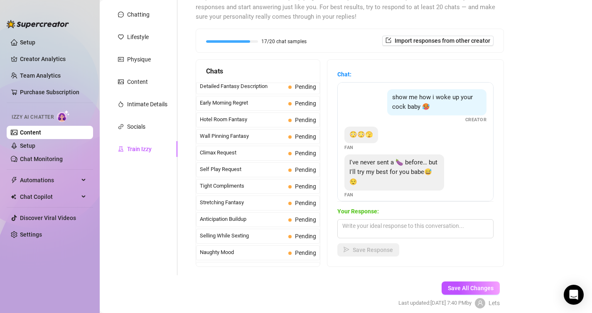
scroll to position [324, 0]
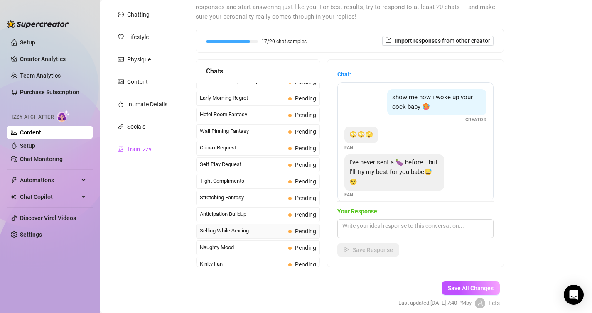
click at [240, 229] on span "Selling While Sexting" at bounding box center [242, 231] width 85 height 8
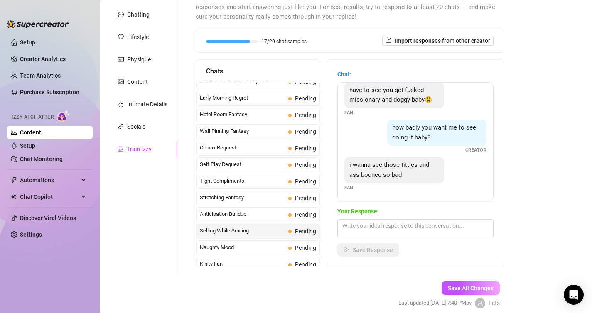
scroll to position [7, 0]
click at [354, 227] on textarea at bounding box center [415, 228] width 156 height 19
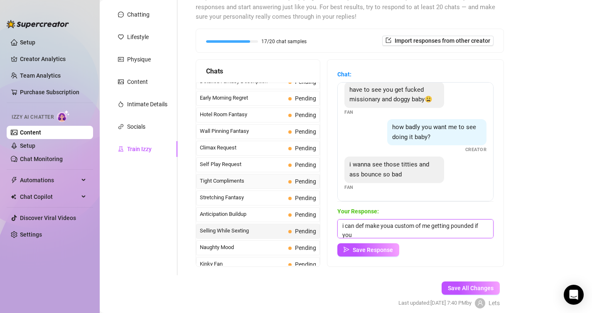
scroll to position [0, 0]
type textarea "i can def make youa custom of me getting pounded if you want [PERSON_NAME]"
click at [365, 252] on span "Save Response" at bounding box center [372, 250] width 40 height 7
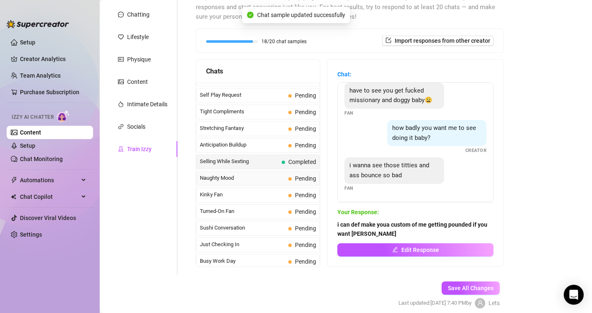
scroll to position [398, 0]
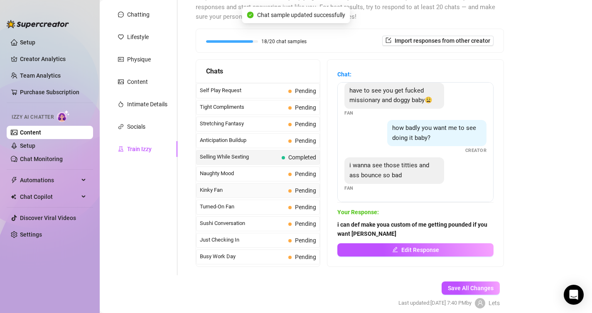
click at [230, 186] on span "Kinky Fan" at bounding box center [242, 190] width 85 height 8
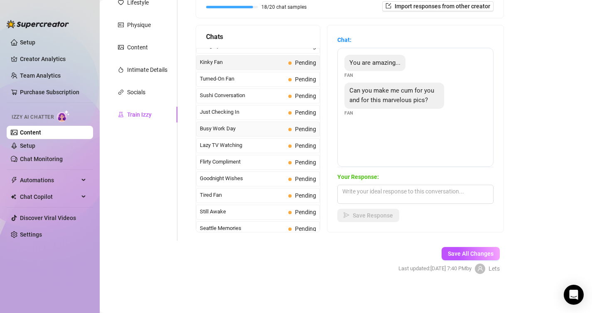
scroll to position [493, 0]
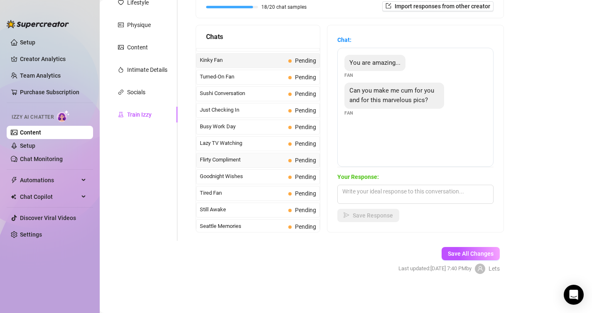
click at [233, 159] on span "Flirty Compliment" at bounding box center [242, 160] width 85 height 8
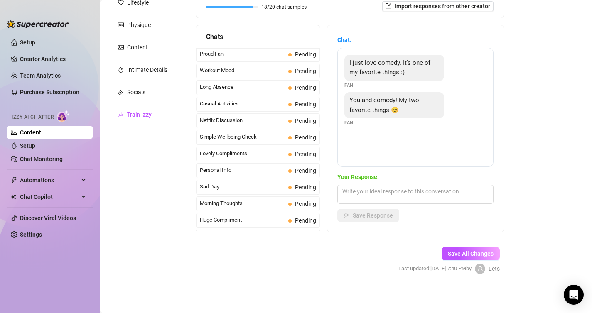
scroll to position [733, 0]
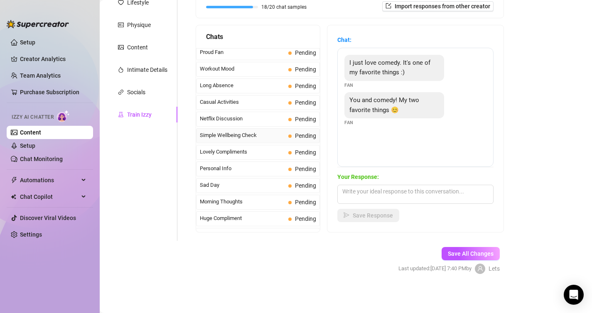
click at [226, 138] on span "Simple Wellbeing Check" at bounding box center [242, 135] width 85 height 8
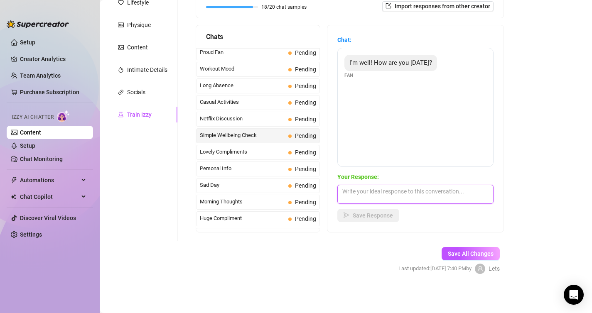
click at [355, 198] on textarea at bounding box center [415, 194] width 156 height 19
type textarea "i'm good babe! what have you been up to [DATE]?"
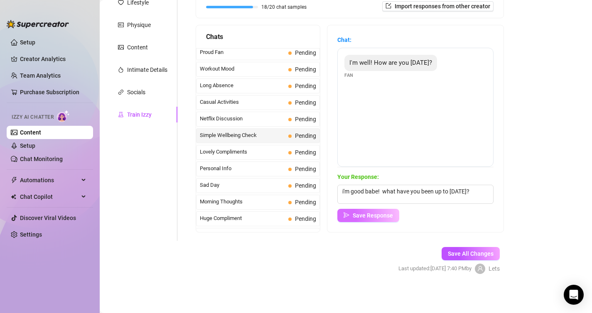
click at [358, 221] on button "Save Response" at bounding box center [368, 215] width 62 height 13
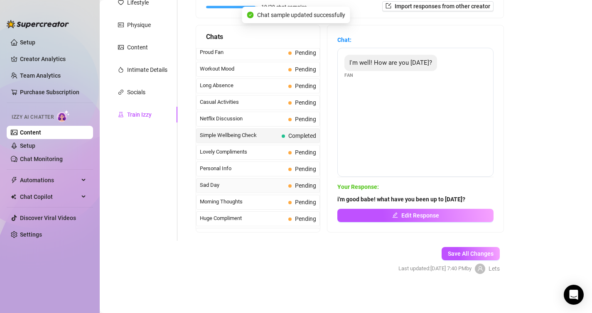
scroll to position [745, 0]
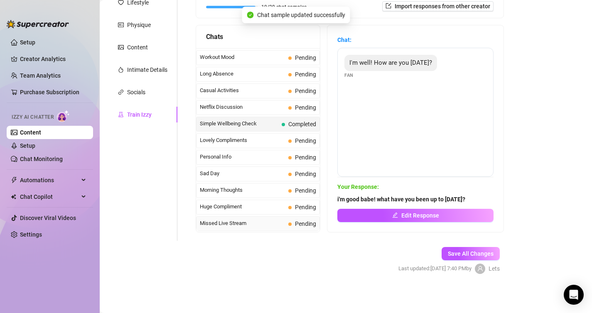
click at [244, 224] on span "Missed Live Stream" at bounding box center [242, 223] width 85 height 8
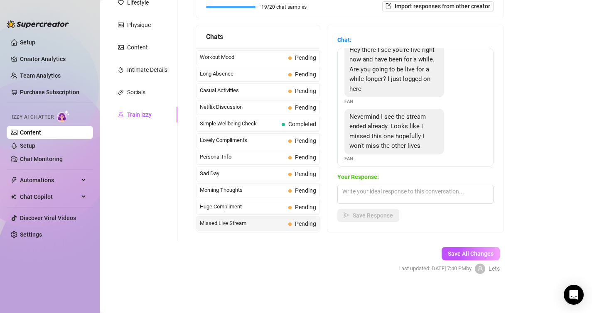
scroll to position [19, 0]
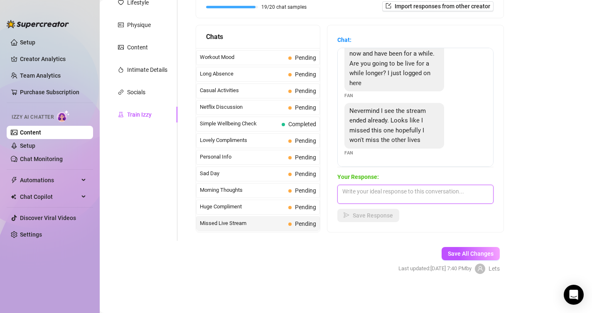
click at [355, 189] on textarea at bounding box center [415, 194] width 156 height 19
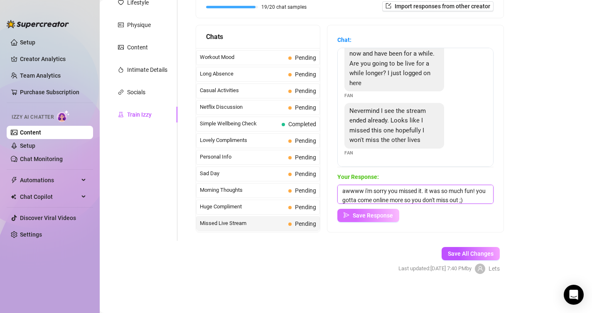
type textarea "awwww i'm sorry you missed it. it was so much fun! you gotta come online more s…"
click at [364, 216] on span "Save Response" at bounding box center [372, 215] width 40 height 7
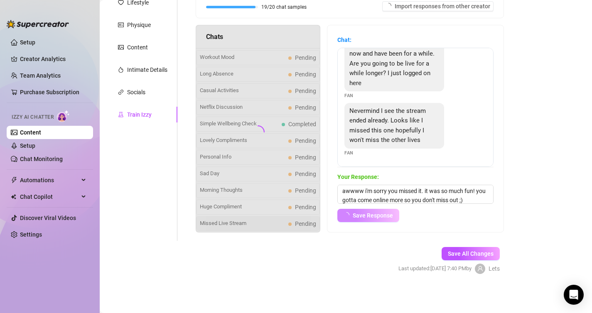
scroll to position [18, 0]
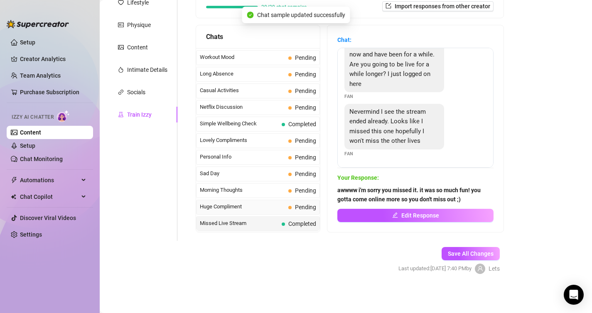
click at [248, 205] on span "Huge Compliment" at bounding box center [242, 207] width 85 height 8
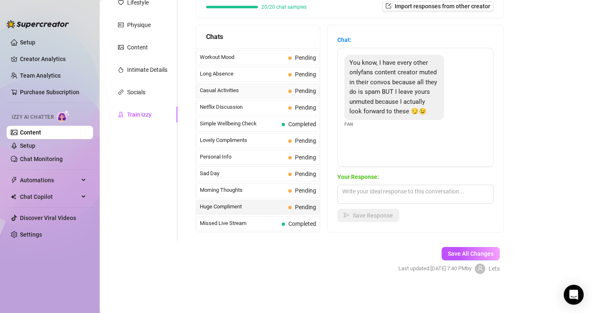
click at [237, 90] on span "Casual Activities" at bounding box center [242, 90] width 85 height 8
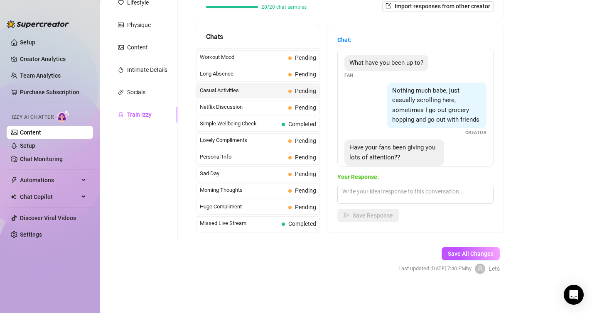
scroll to position [17, 0]
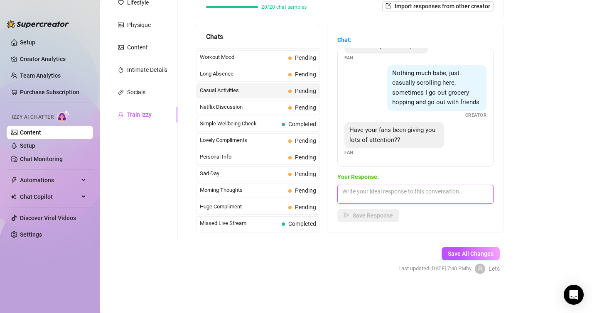
click at [354, 193] on textarea at bounding box center [415, 194] width 156 height 19
type textarea "not nearly enough! but i am an attention whore heheh"
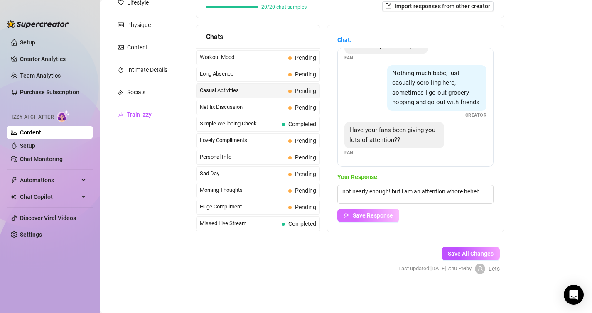
click at [364, 215] on span "Save Response" at bounding box center [372, 215] width 40 height 7
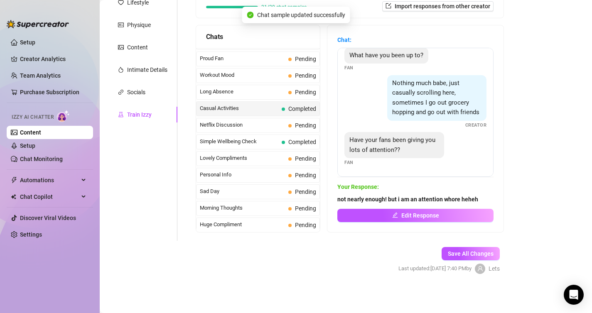
scroll to position [727, 0]
click at [238, 92] on span "Long Absence" at bounding box center [242, 92] width 85 height 8
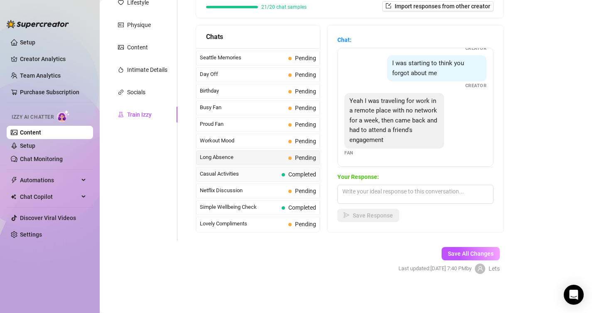
scroll to position [661, 0]
click at [257, 108] on span "Busy Fan" at bounding box center [242, 108] width 85 height 8
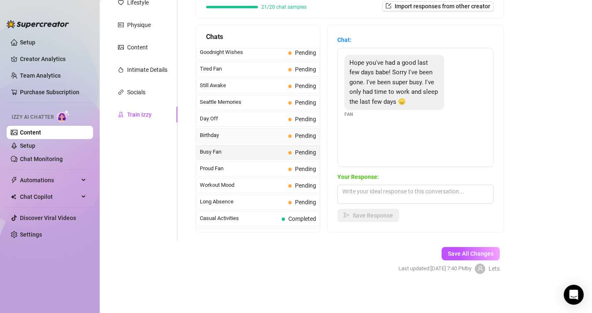
scroll to position [616, 0]
click at [264, 98] on div "Seattle Memories Pending" at bounding box center [258, 103] width 124 height 15
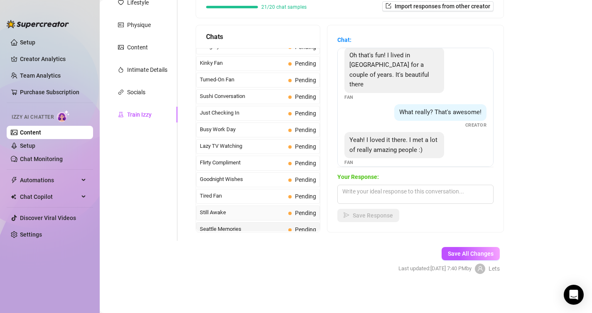
scroll to position [487, 0]
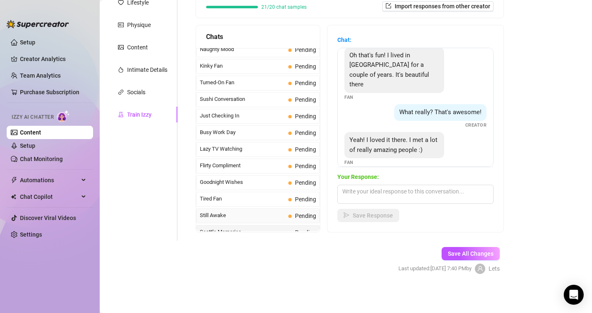
click at [235, 83] on span "Turned-On Fan" at bounding box center [242, 82] width 85 height 8
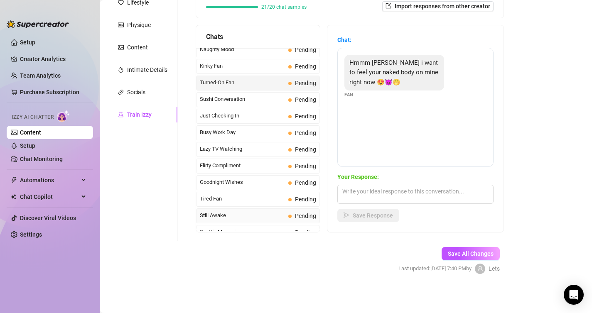
click at [235, 83] on span "Turned-On Fan" at bounding box center [242, 82] width 85 height 8
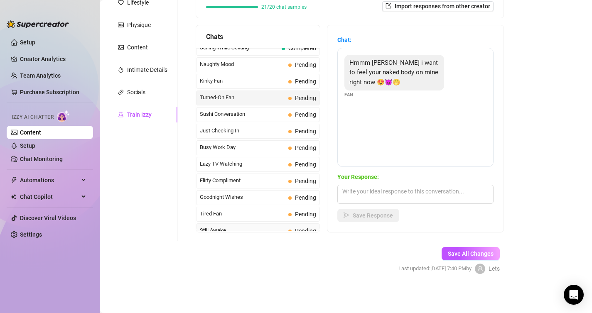
scroll to position [466, 0]
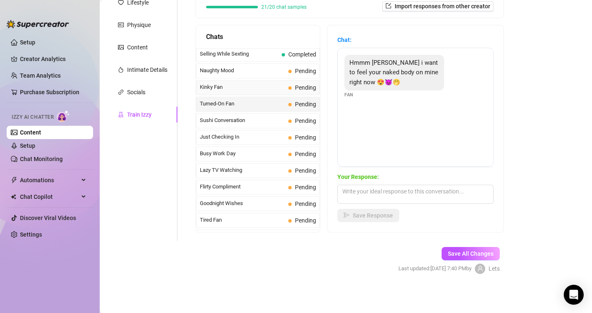
click at [235, 85] on span "Kinky Fan" at bounding box center [242, 87] width 85 height 8
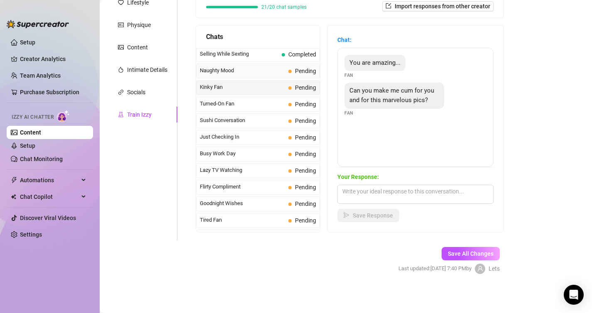
click at [235, 69] on span "Naughty Mood" at bounding box center [242, 70] width 85 height 8
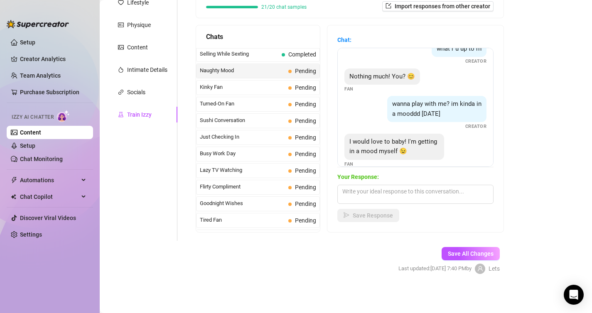
scroll to position [25, 0]
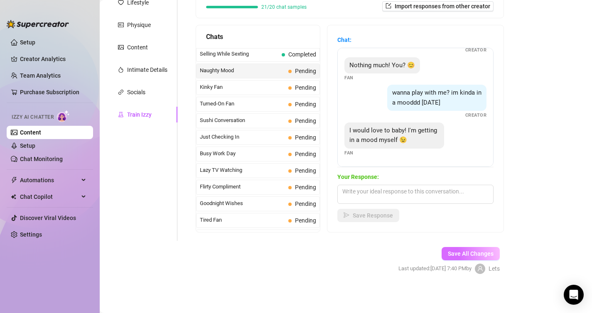
click at [452, 252] on span "Save All Changes" at bounding box center [470, 253] width 46 height 7
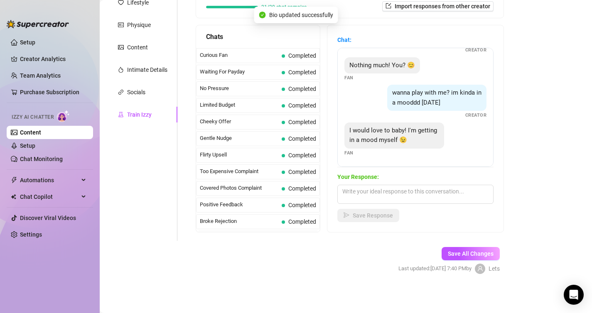
scroll to position [54, 0]
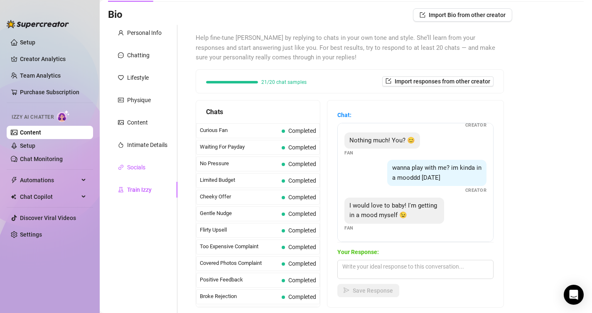
click at [129, 170] on div "Socials" at bounding box center [136, 167] width 18 height 9
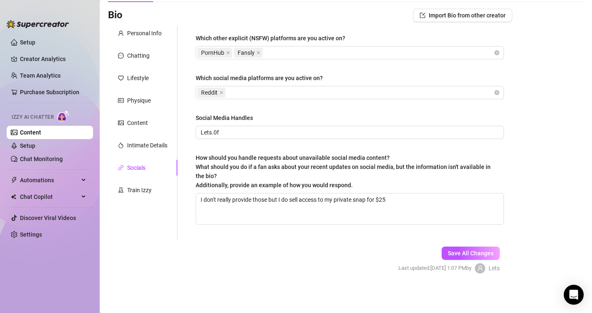
scroll to position [54, 0]
click at [131, 150] on div "Intimate Details" at bounding box center [142, 145] width 69 height 16
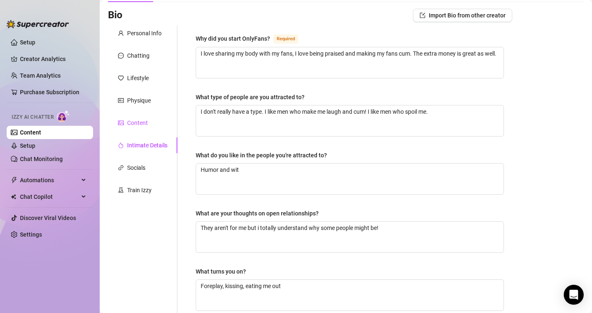
click at [142, 120] on div "Content" at bounding box center [137, 122] width 21 height 9
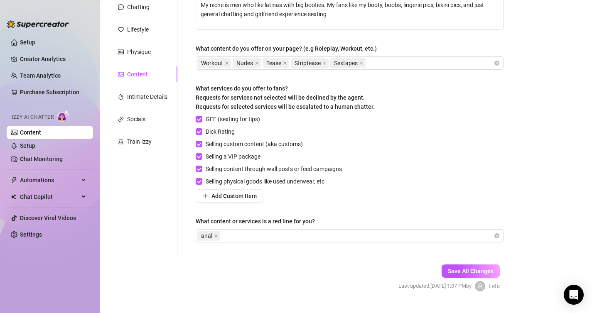
scroll to position [105, 0]
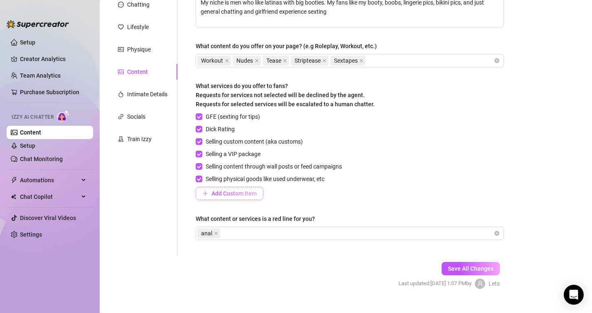
click at [223, 193] on span "Add Custom Item" at bounding box center [233, 193] width 45 height 7
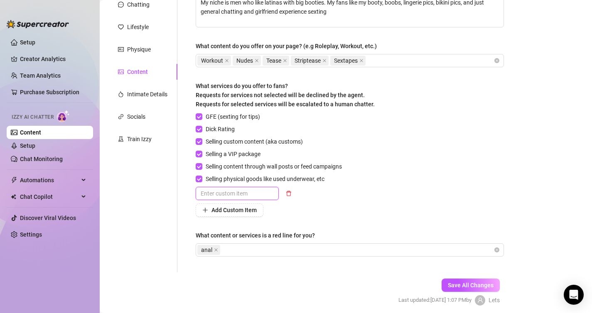
click at [223, 193] on input "text" at bounding box center [237, 193] width 83 height 13
type input "Sexting"
click at [350, 218] on div "Describe your niche and what content your fans are looking for in 2-3 sentences…" at bounding box center [350, 123] width 308 height 281
click at [450, 284] on span "Save All Changes" at bounding box center [470, 285] width 46 height 7
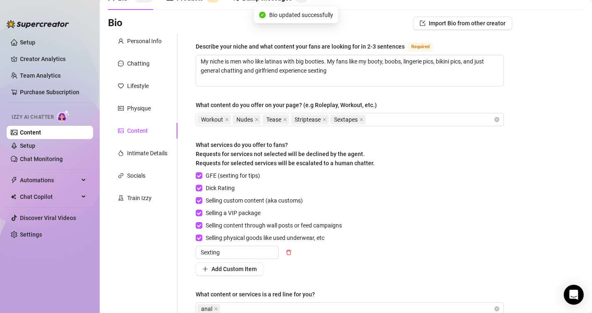
scroll to position [41, 0]
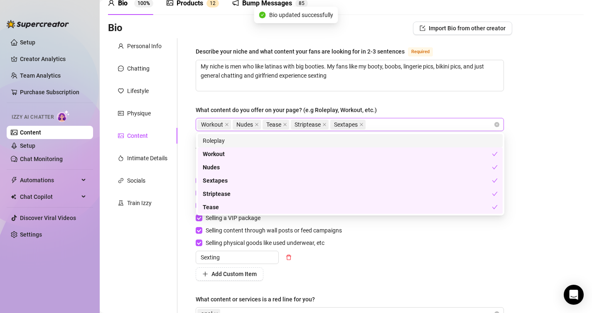
click at [392, 126] on div "Workout Nudes Tease Striptease Sextapes" at bounding box center [345, 125] width 296 height 12
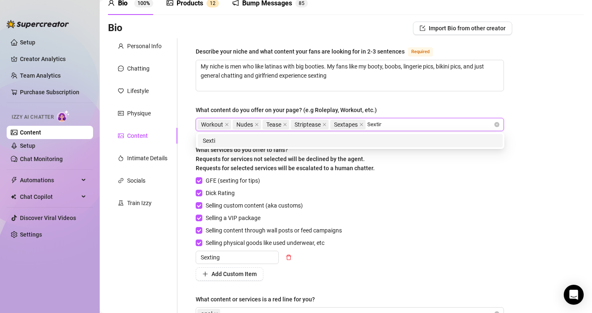
type input "Sexting"
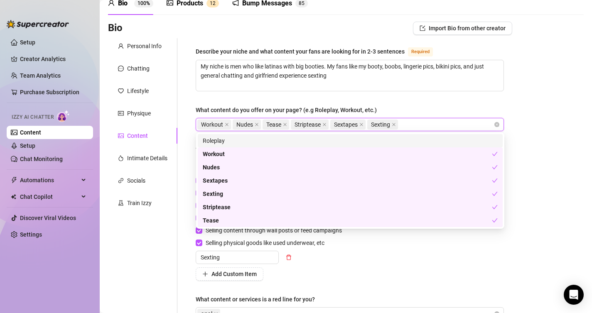
click at [549, 103] on div "Bio Import Bio from other creator Personal Info Chatting Lifestyle Physique Con…" at bounding box center [345, 203] width 475 height 362
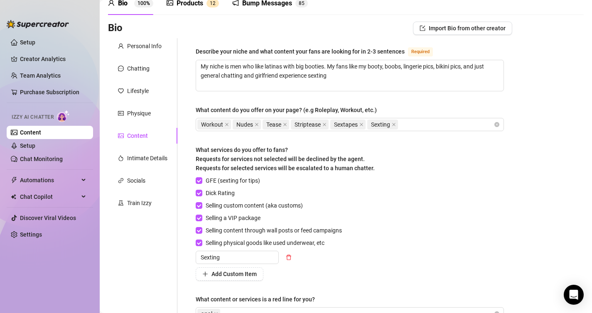
scroll to position [0, 0]
